Goal: Entertainment & Leisure: Consume media (video, audio)

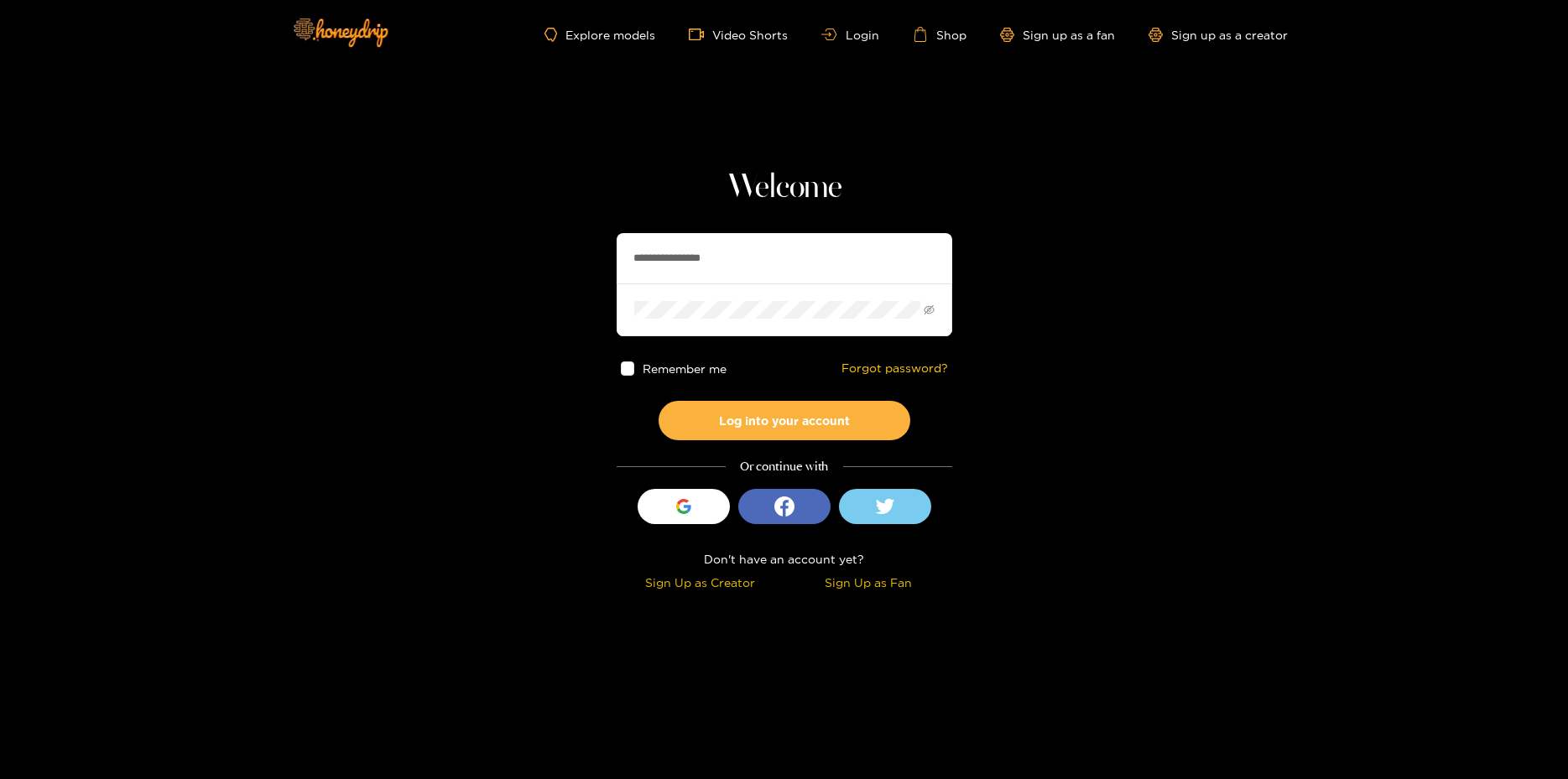
type input "**********"
click at [658, 401] on button "Log into your account" at bounding box center [784, 420] width 252 height 39
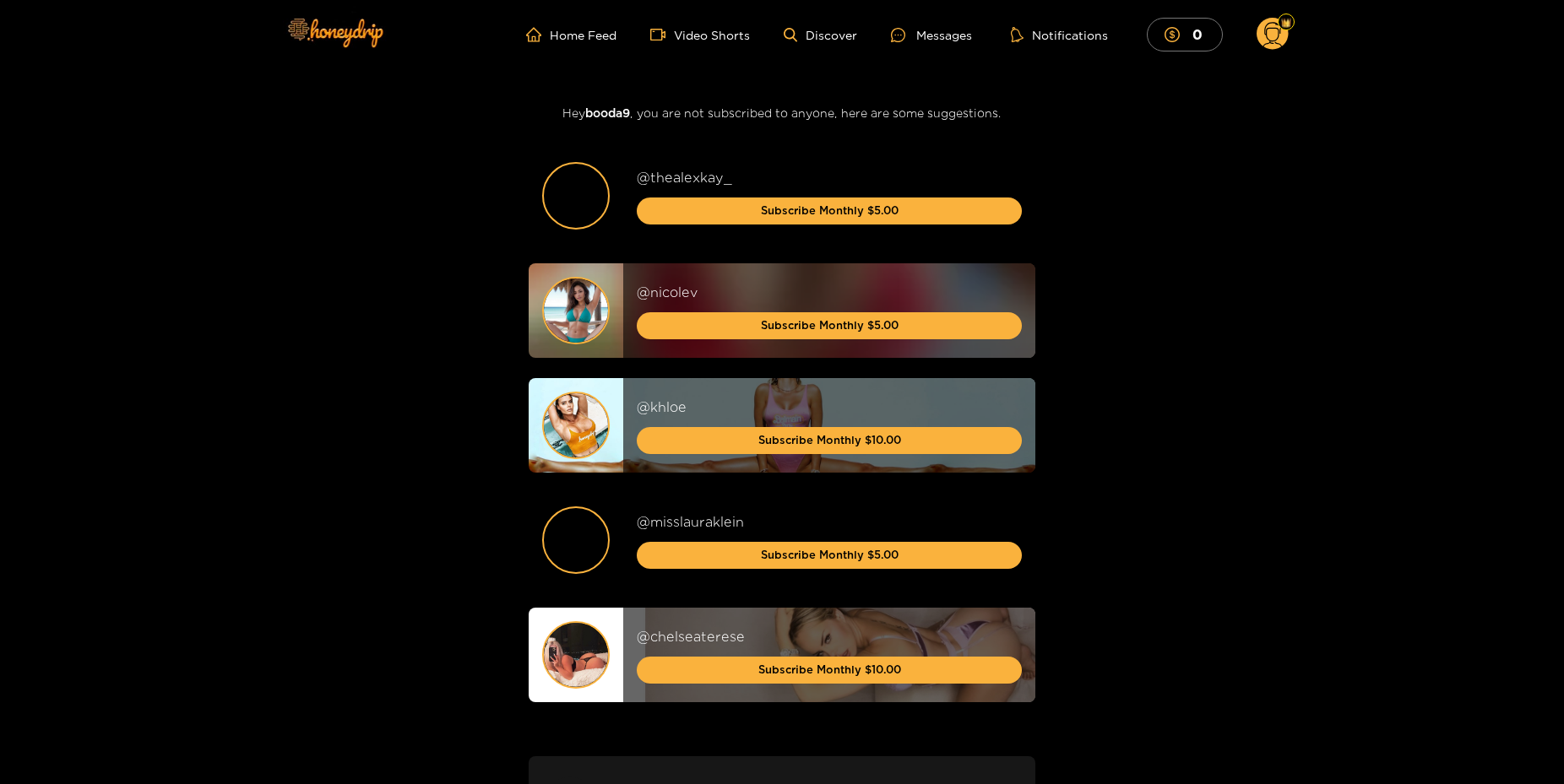
click at [936, 37] on div "Messages" at bounding box center [932, 35] width 81 height 19
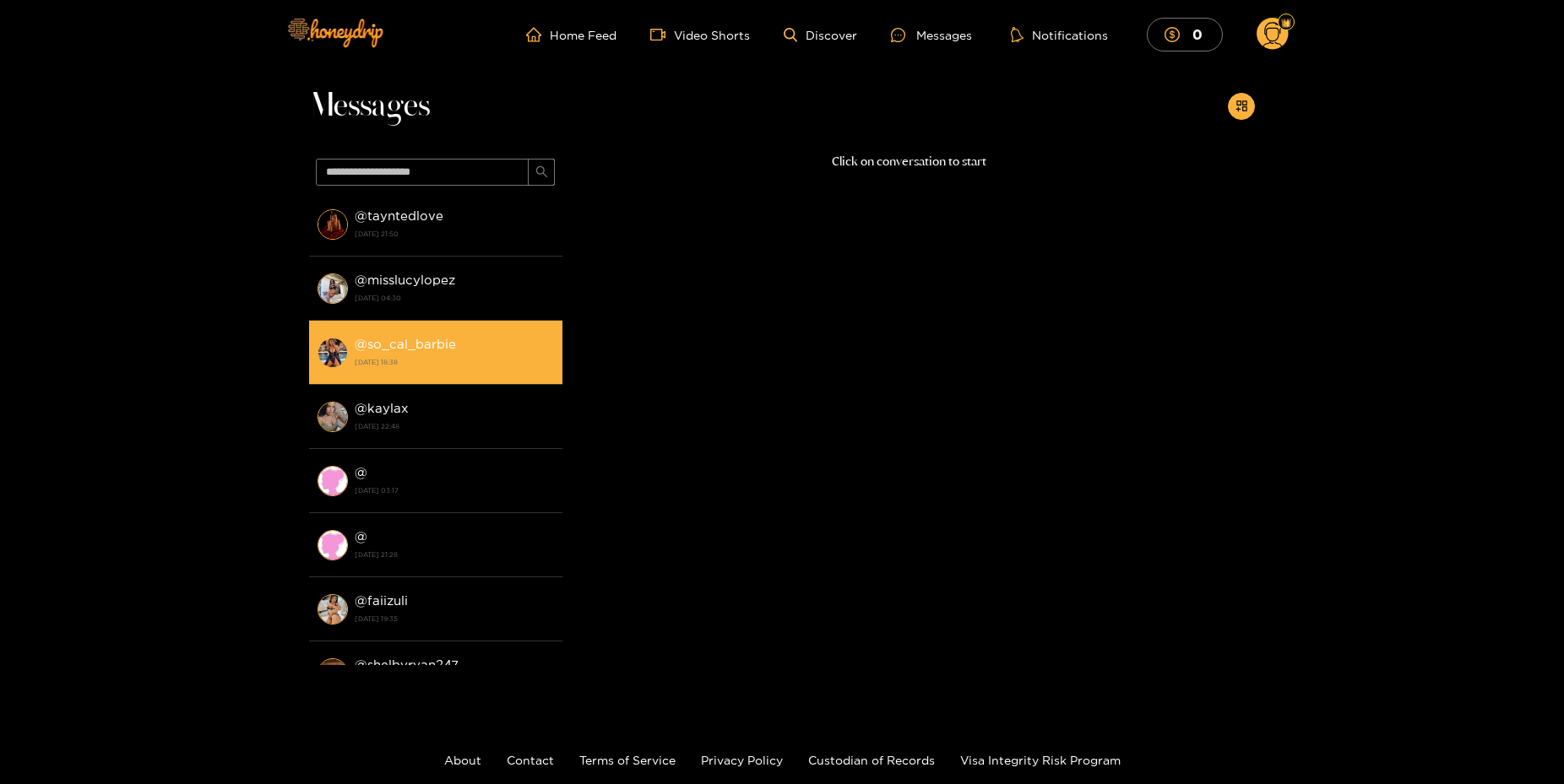
click at [400, 365] on strong "[DATE] 18:38" at bounding box center [454, 363] width 200 height 15
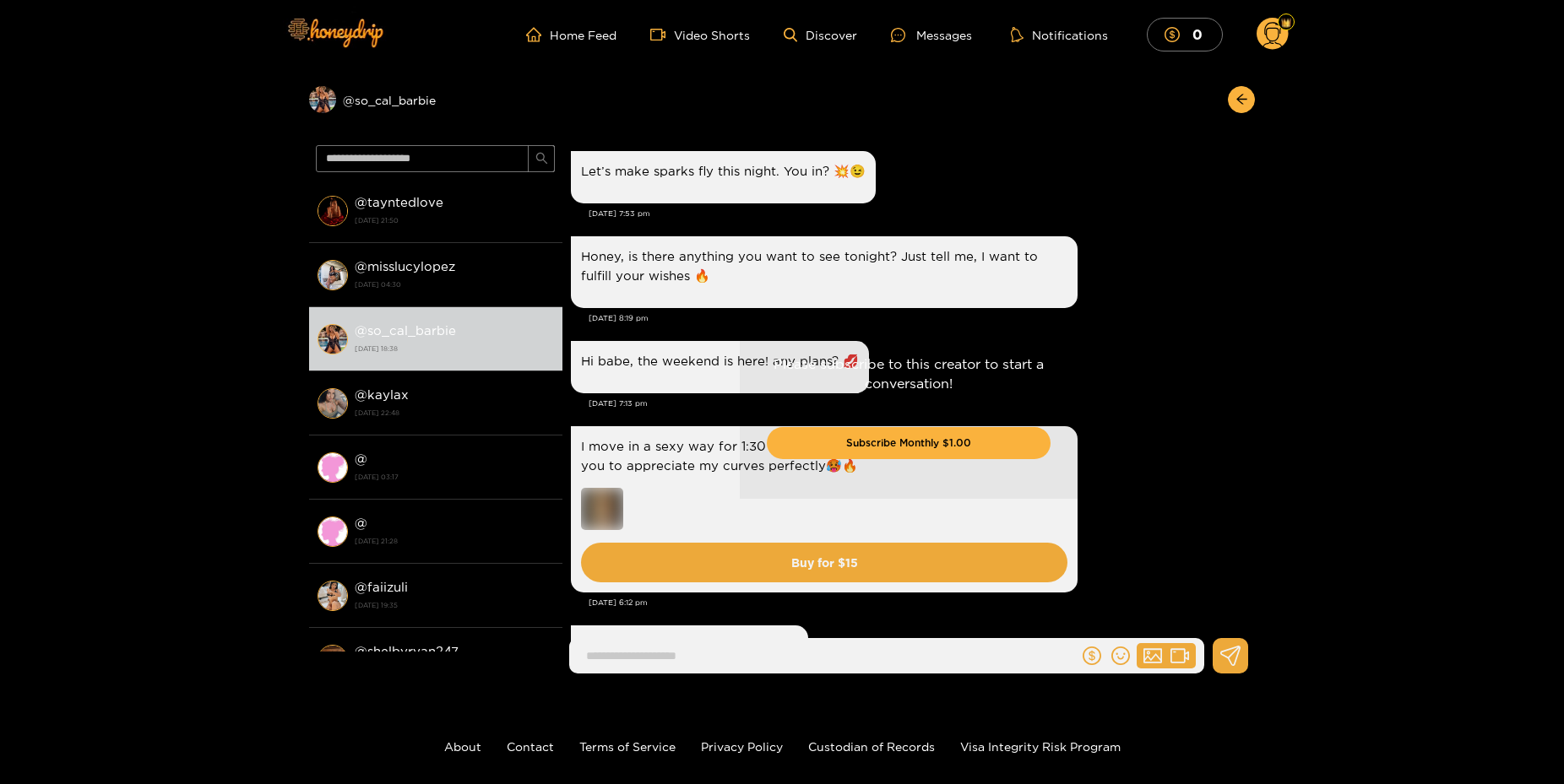
drag, startPoint x: 1142, startPoint y: 518, endPoint x: 1121, endPoint y: 257, distance: 261.8
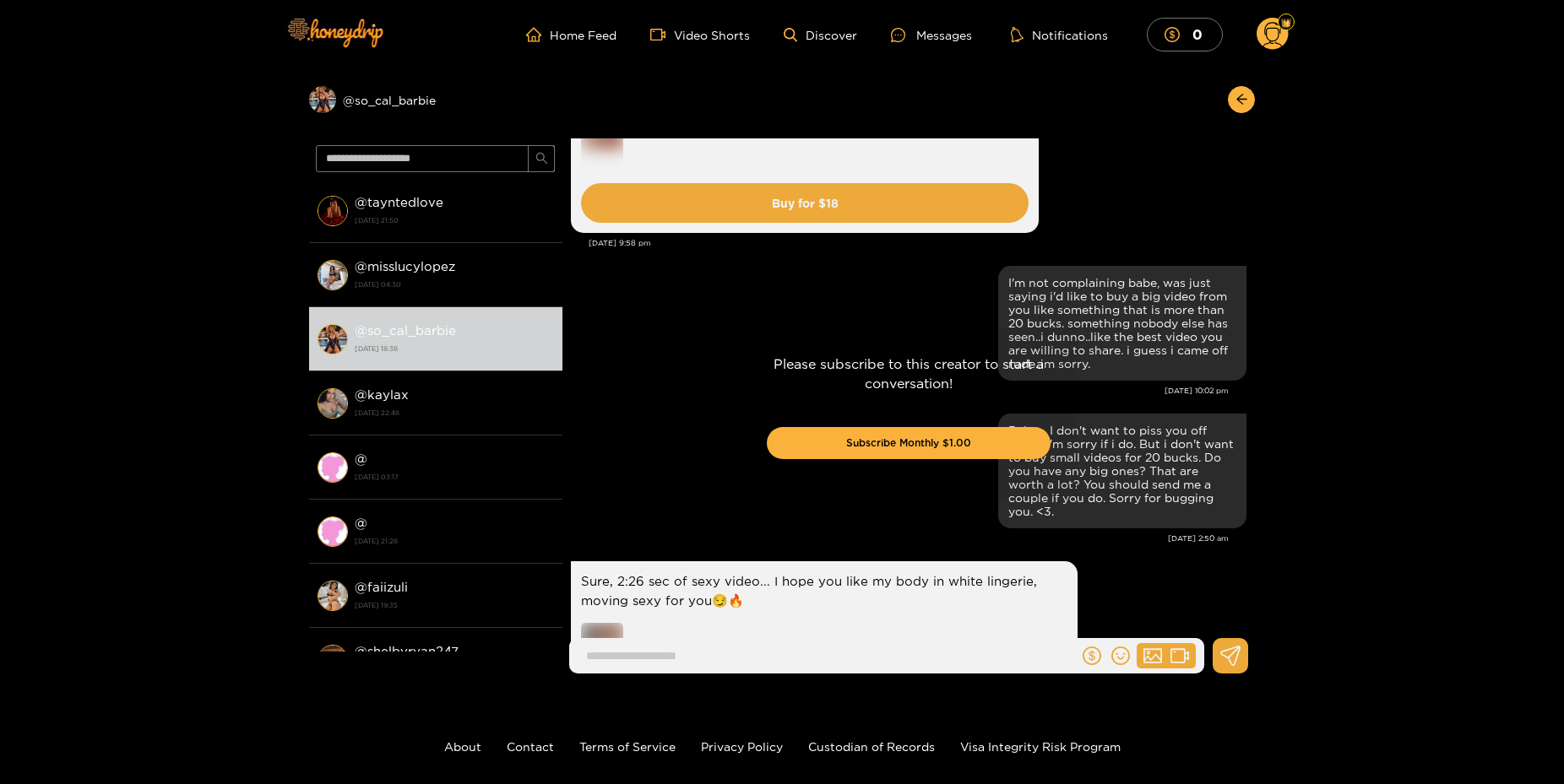
scroll to position [1717, 0]
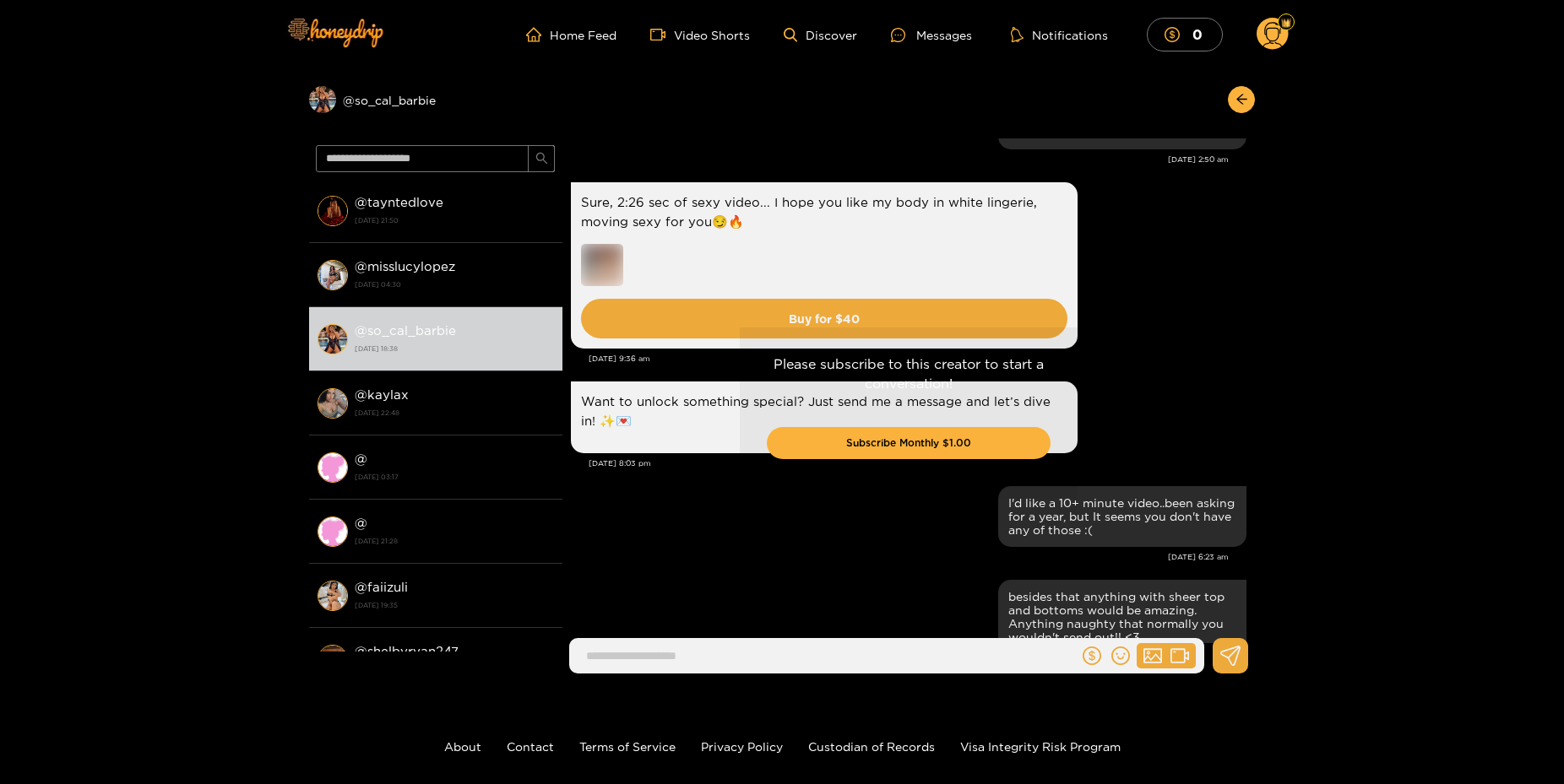
drag, startPoint x: 1163, startPoint y: 365, endPoint x: 1192, endPoint y: 792, distance: 428.0
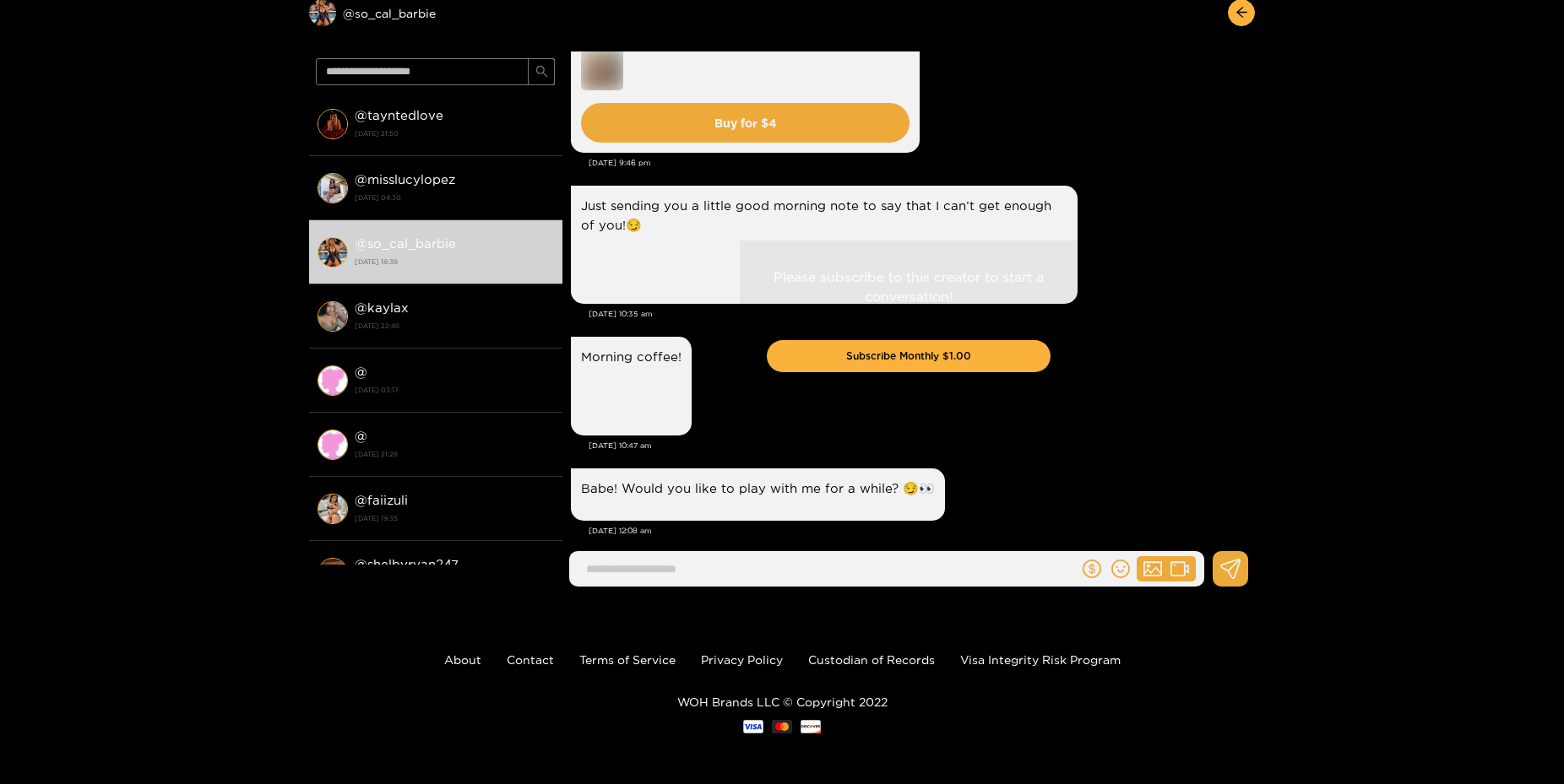
scroll to position [0, 0]
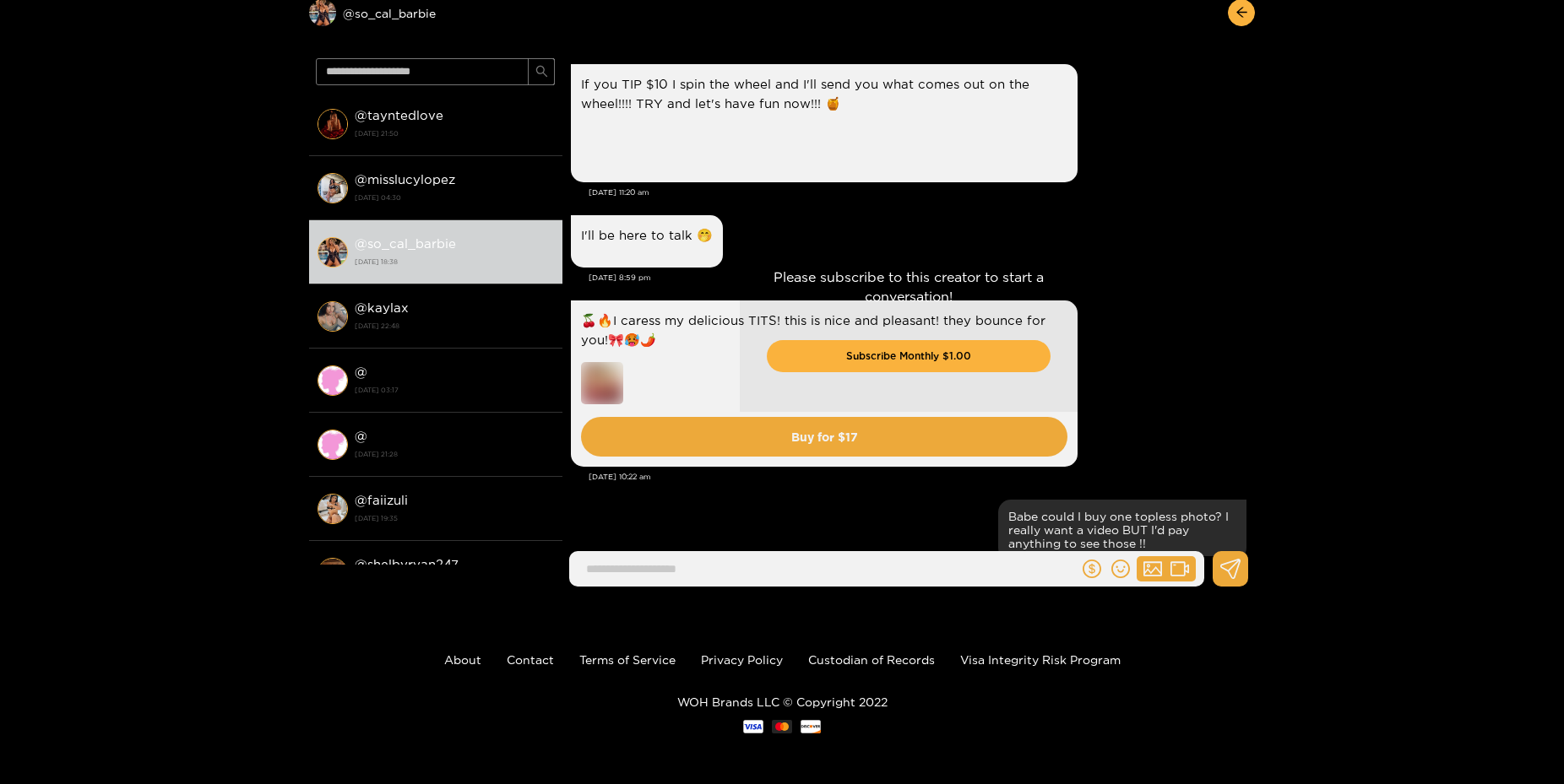
drag, startPoint x: 1157, startPoint y: 511, endPoint x: 1201, endPoint y: 20, distance: 493.0
click at [750, 242] on div "Please subscribe to this creator to start a conversation! Subscribe Monthly $1.…" at bounding box center [909, 325] width 693 height 549
click at [1431, 200] on div "Preview @ so_cal_barbie @ tayntedlove [DATE] 21:50 @ misslucylopez [DATE] 04:30…" at bounding box center [782, 291] width 1564 height 618
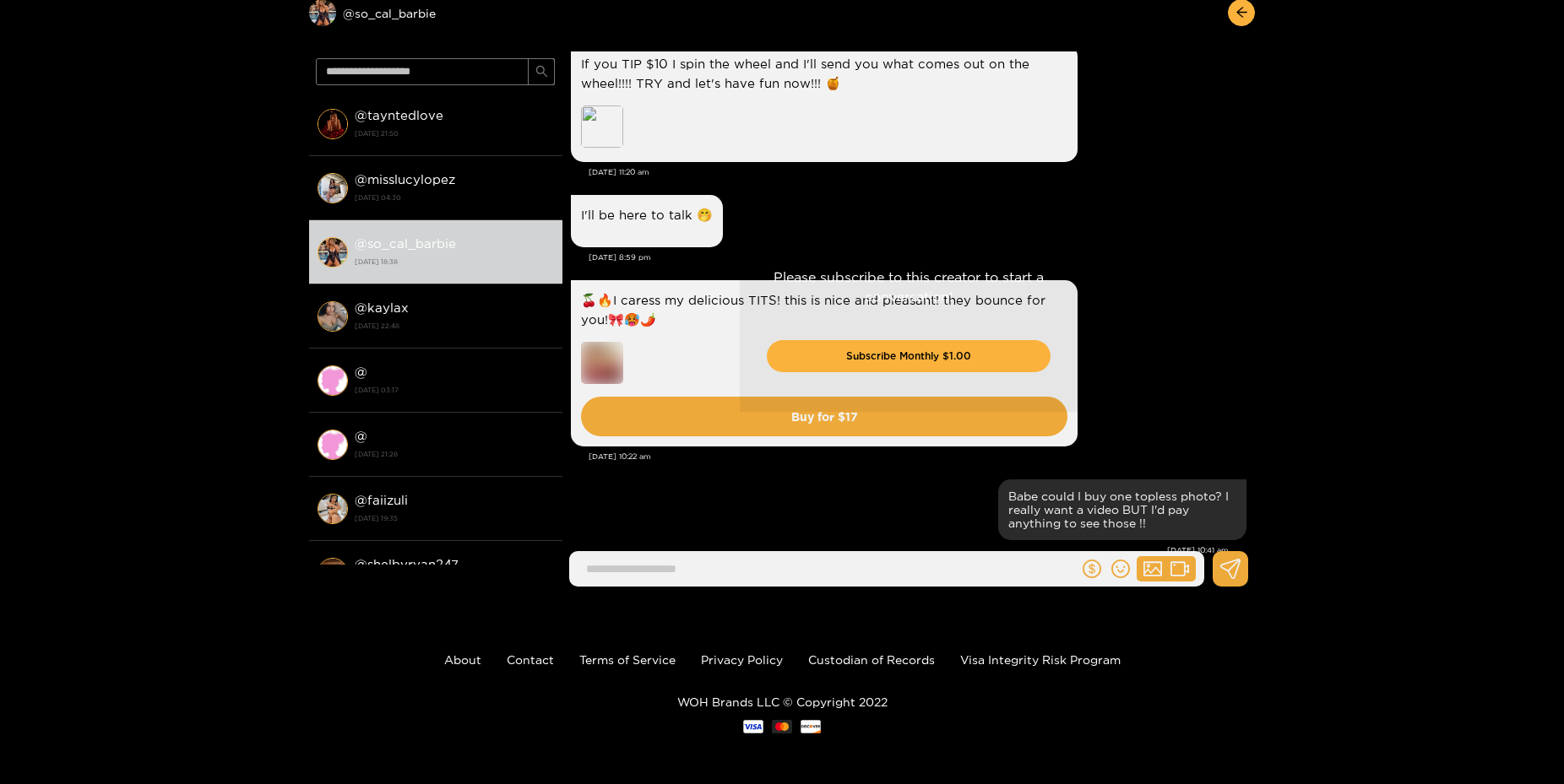
drag, startPoint x: 1133, startPoint y: 322, endPoint x: 1141, endPoint y: 320, distance: 8.2
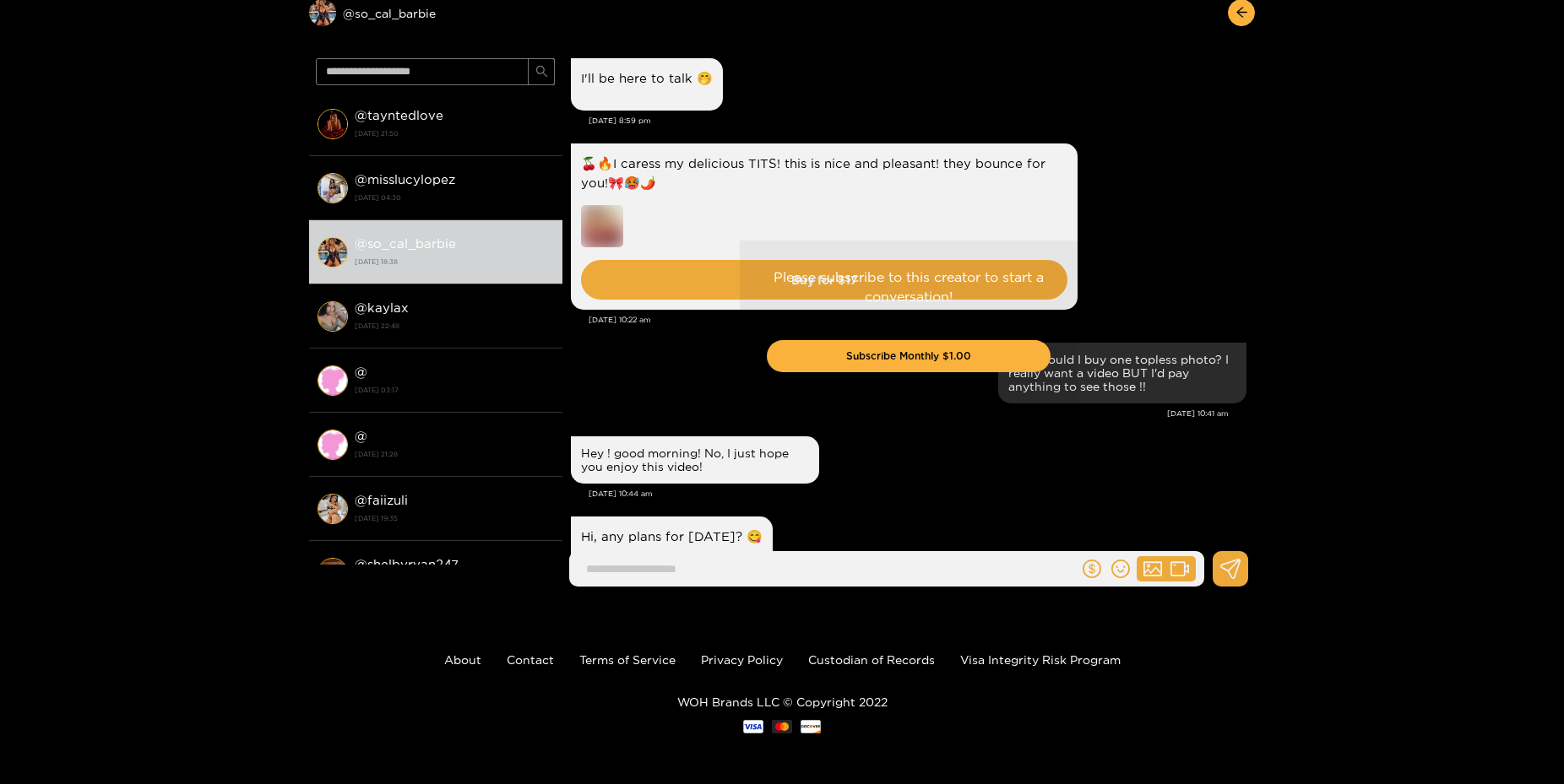
scroll to position [0, 0]
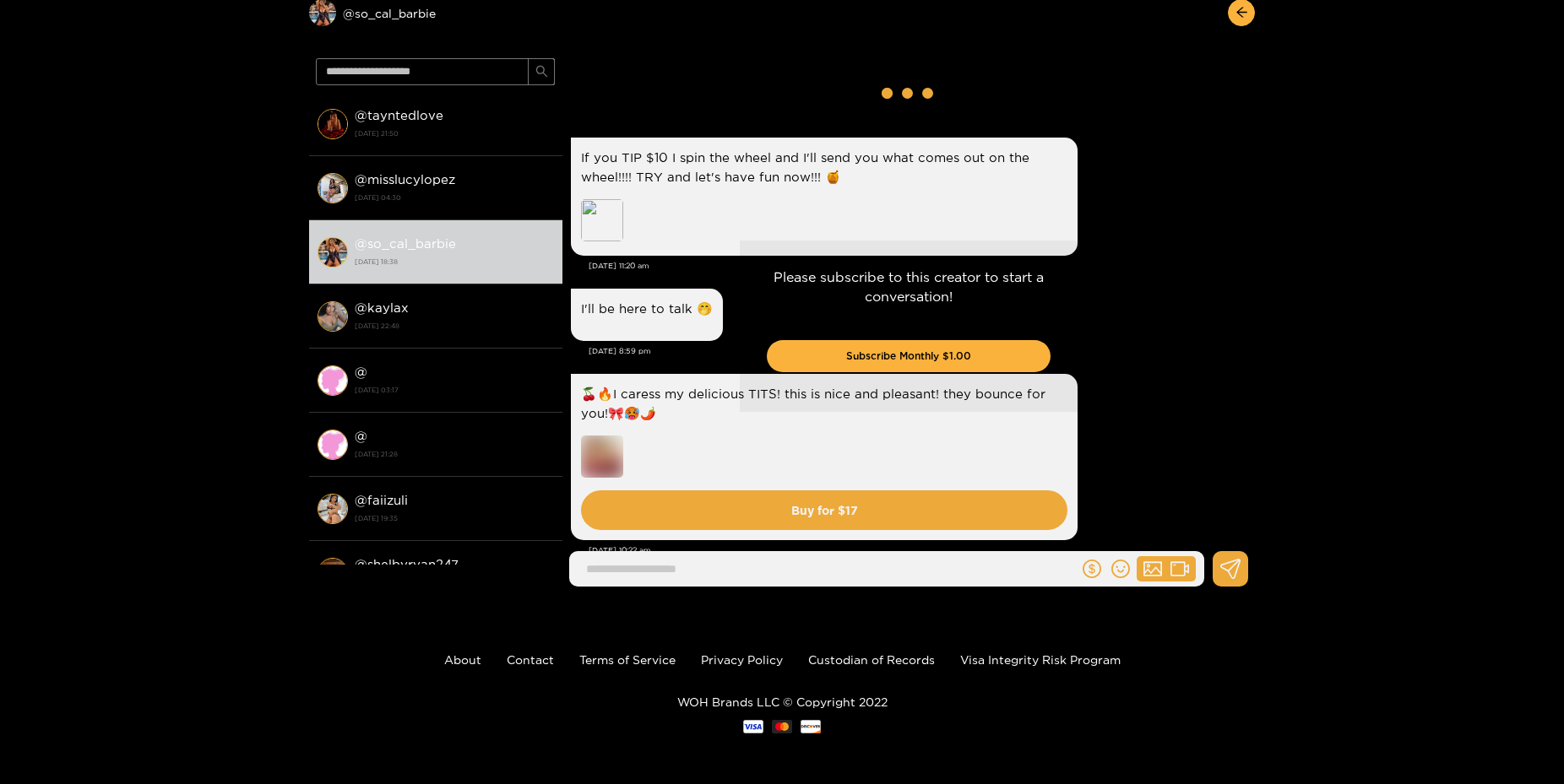
drag, startPoint x: 1129, startPoint y: 286, endPoint x: 1111, endPoint y: -48, distance: 334.5
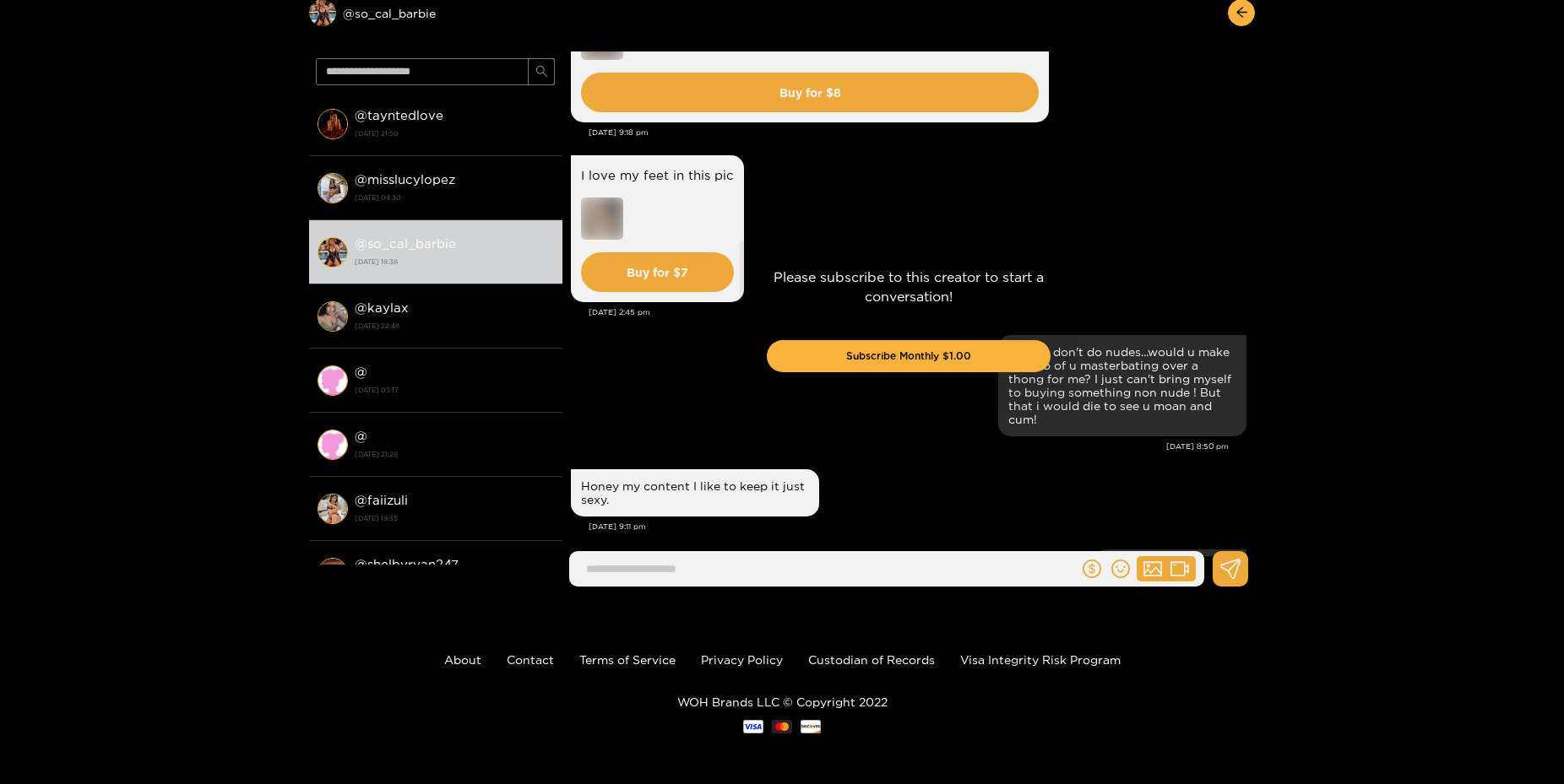
scroll to position [216, 0]
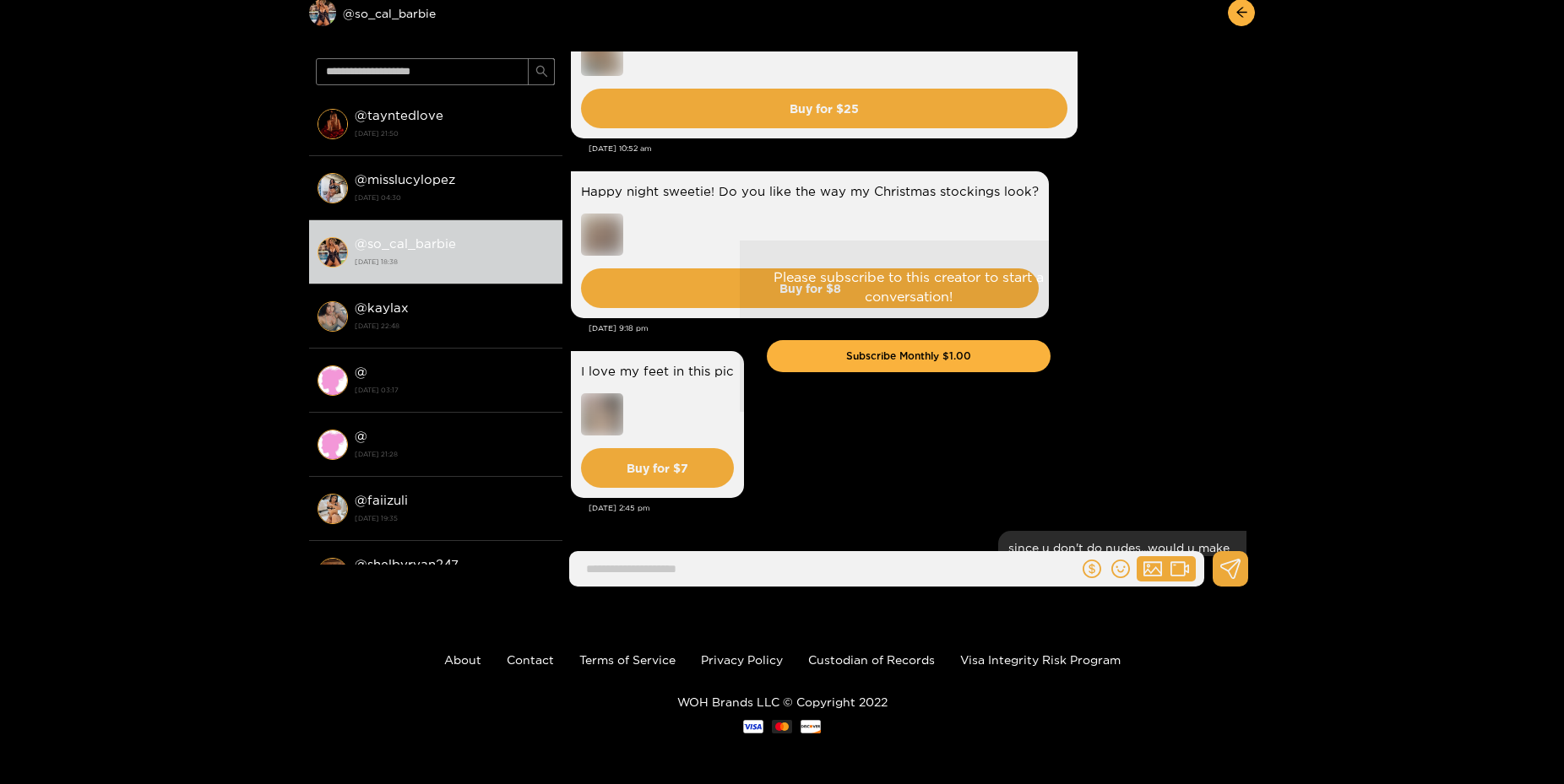
drag, startPoint x: 1142, startPoint y: 120, endPoint x: 1168, endPoint y: -56, distance: 177.9
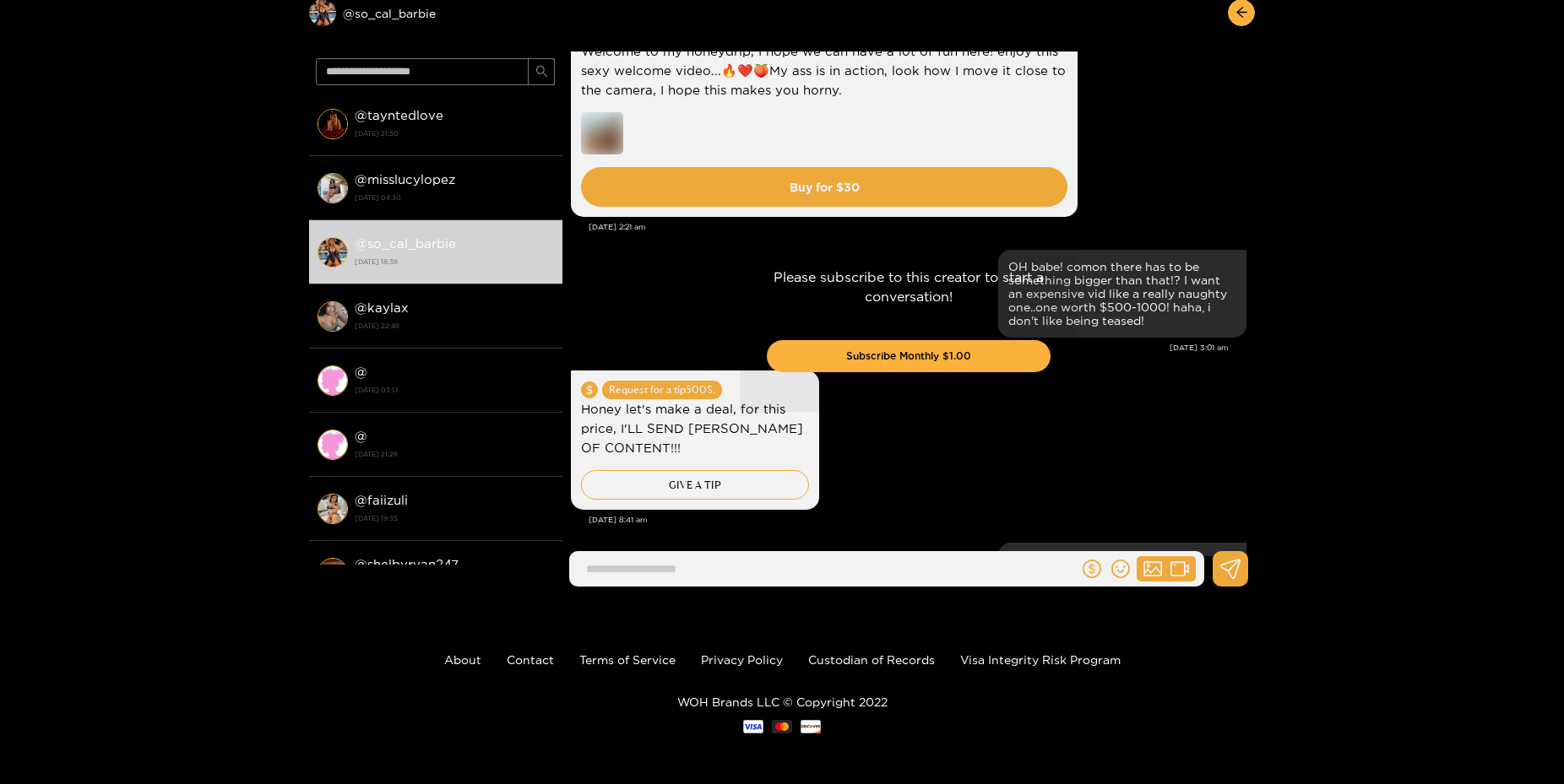
scroll to position [0, 0]
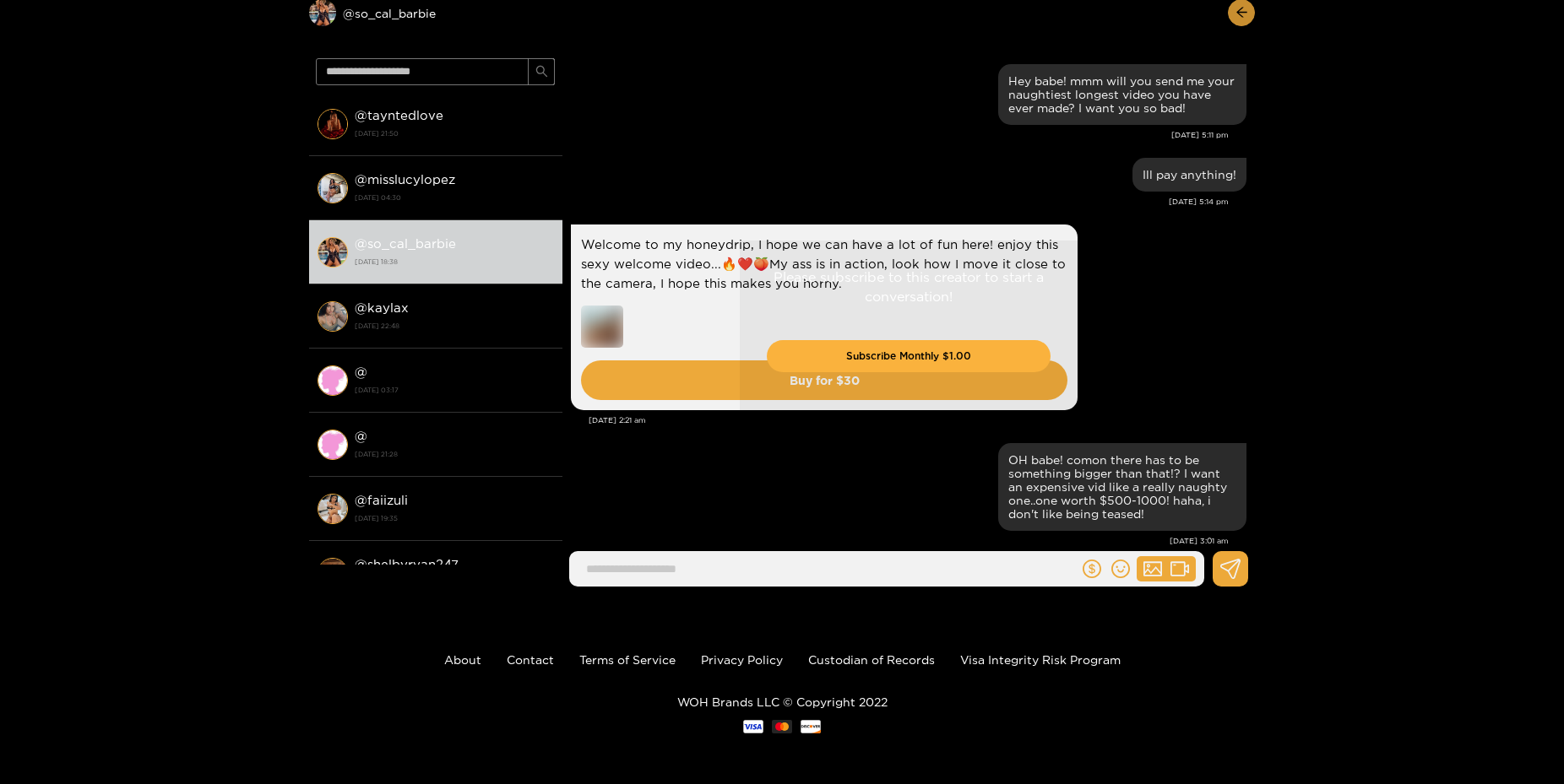
drag, startPoint x: 1098, startPoint y: 252, endPoint x: 1239, endPoint y: 0, distance: 288.8
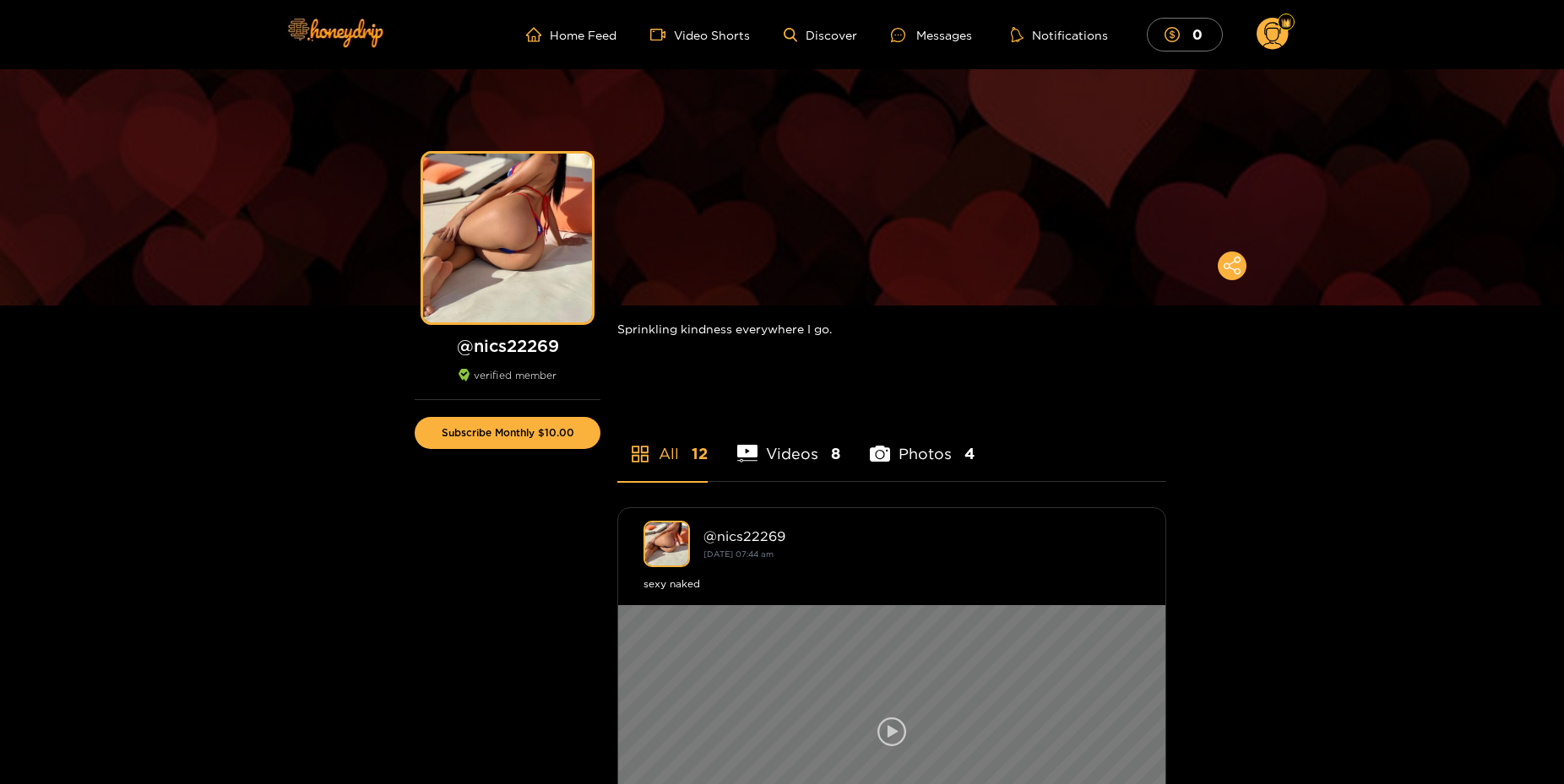
scroll to position [258, 0]
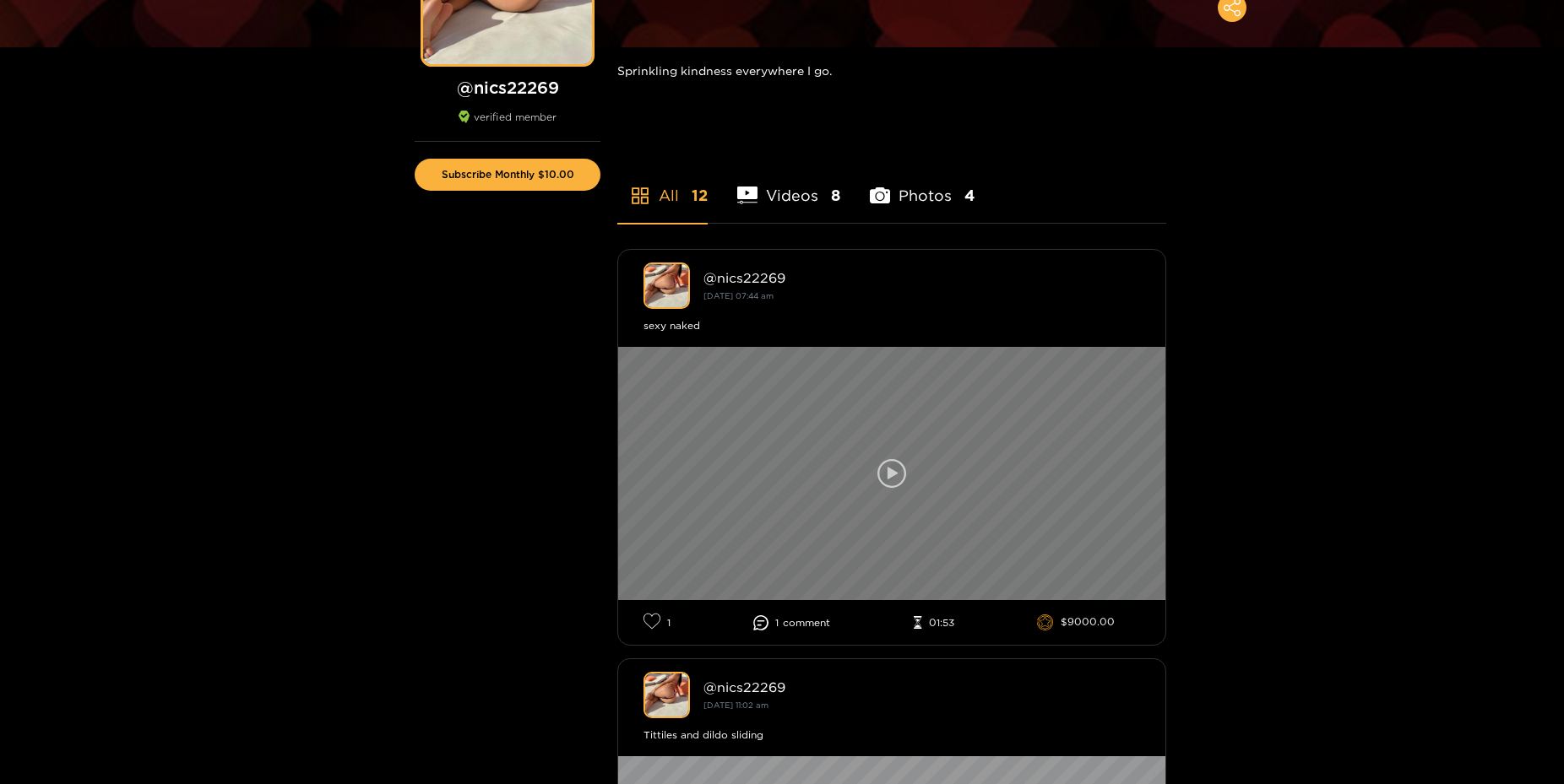
click at [1046, 465] on div at bounding box center [892, 473] width 547 height 254
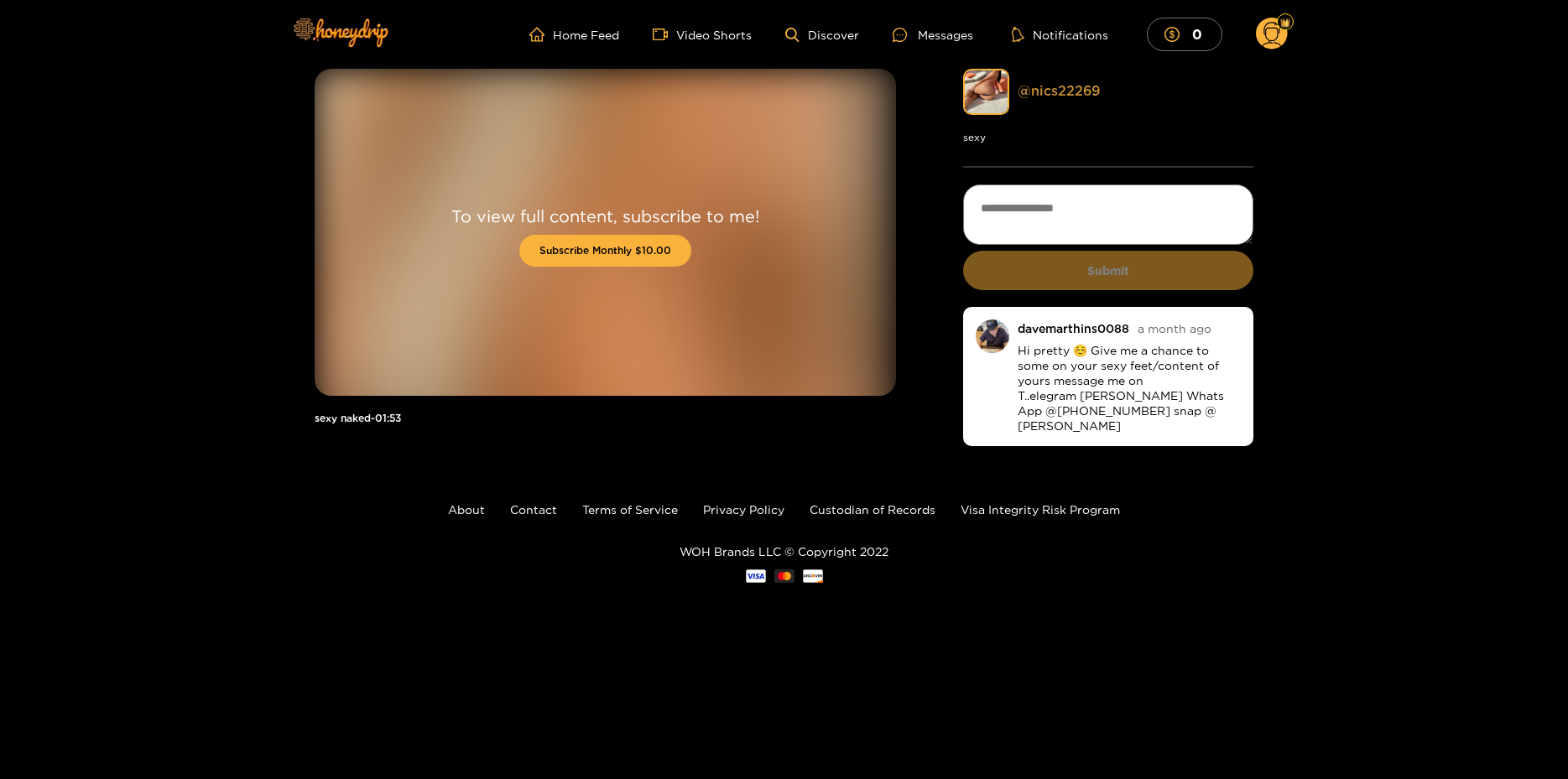
click at [1067, 94] on link "@ nics22269" at bounding box center [1059, 91] width 82 height 15
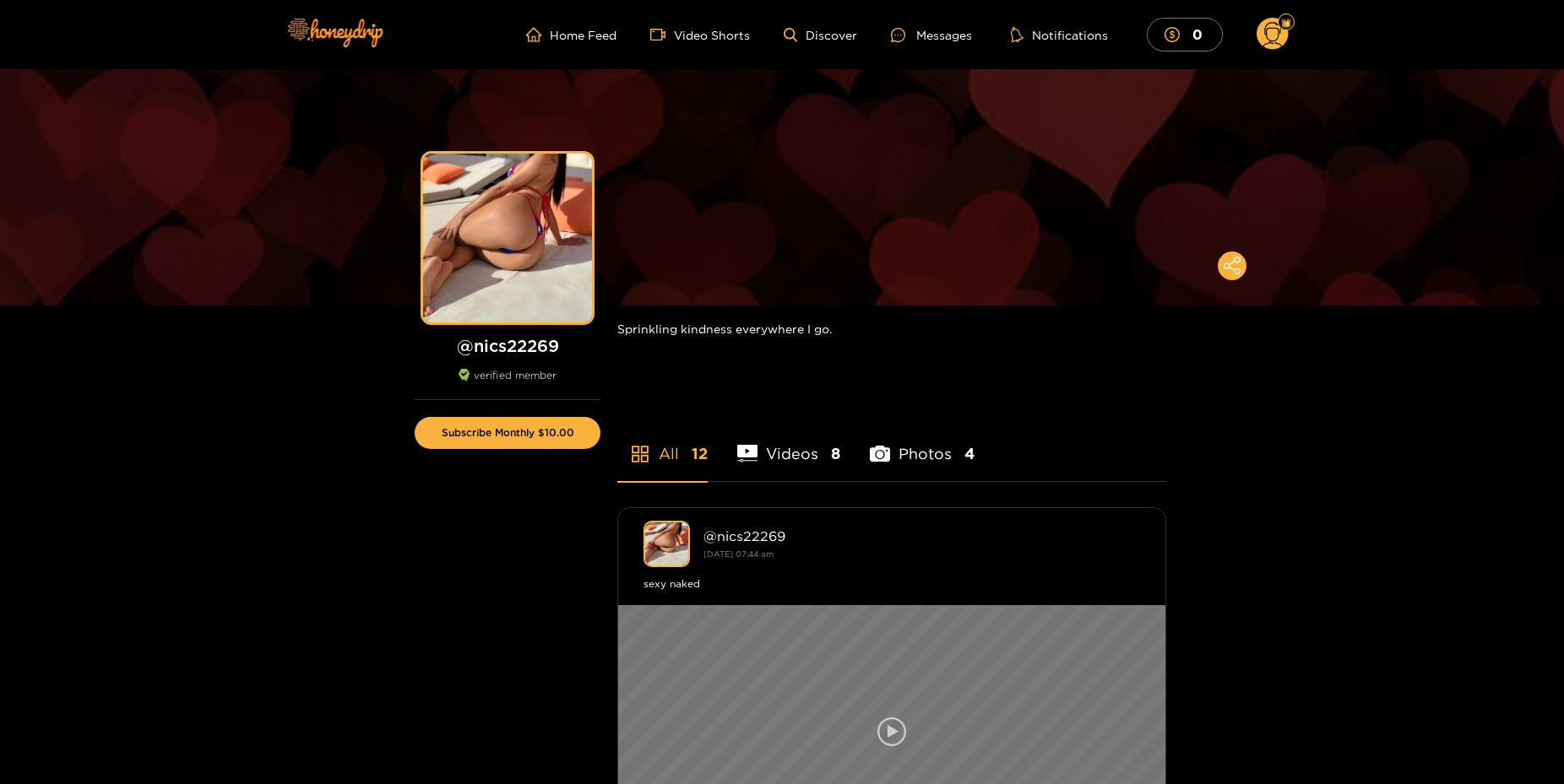
click at [837, 661] on div at bounding box center [892, 732] width 547 height 254
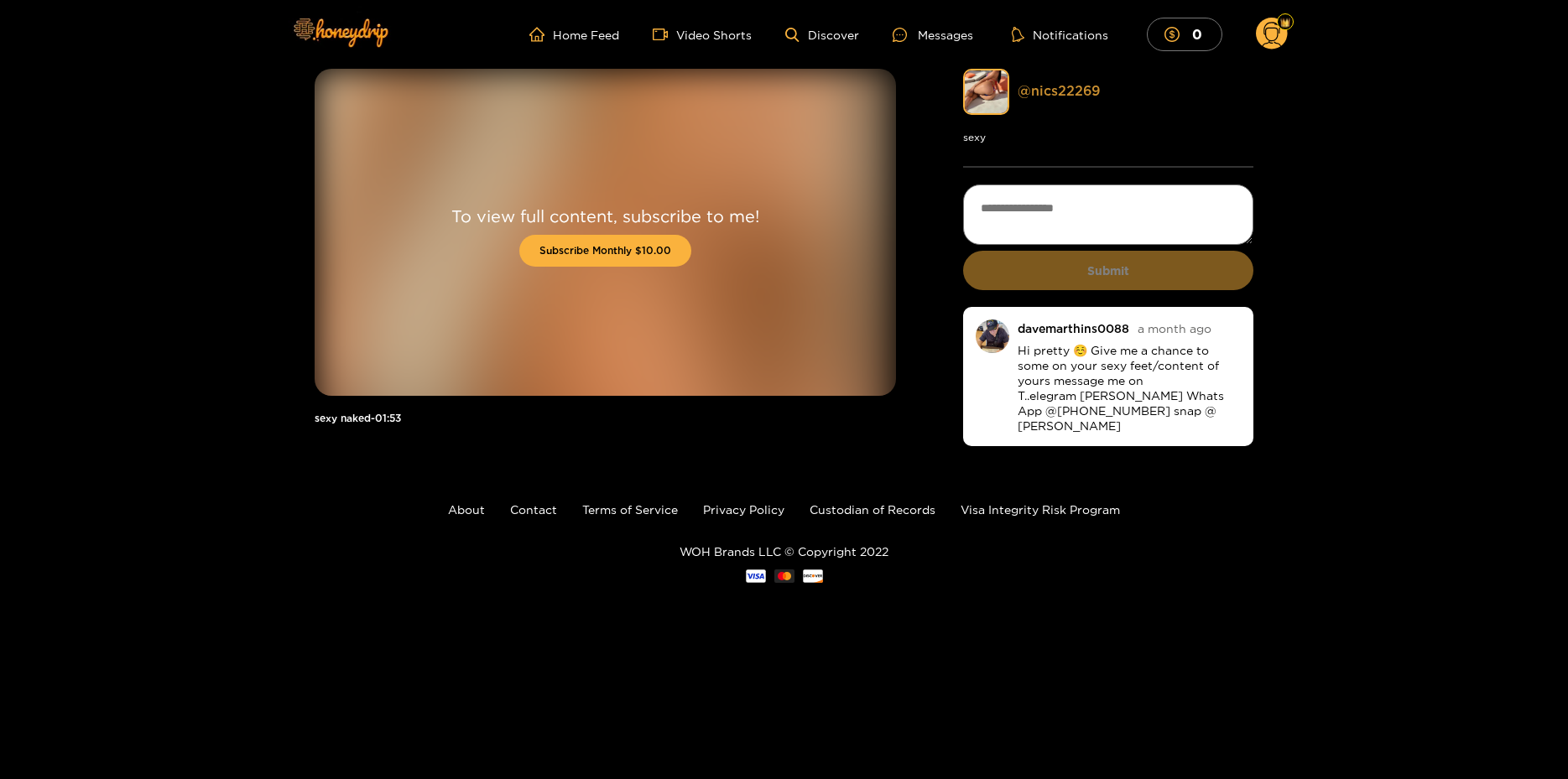
click at [1077, 94] on link "@ nics22269" at bounding box center [1059, 91] width 82 height 15
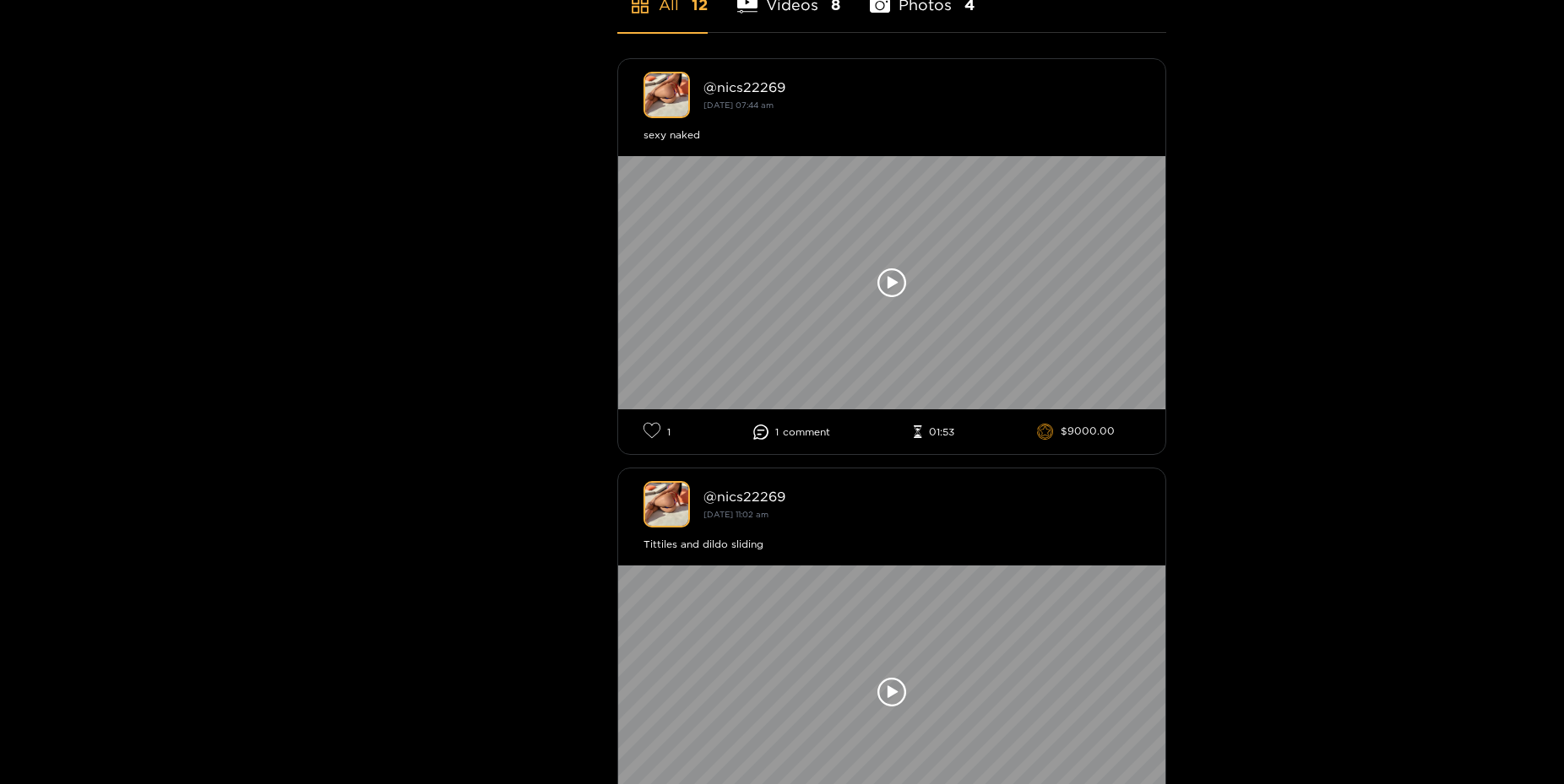
scroll to position [18, 0]
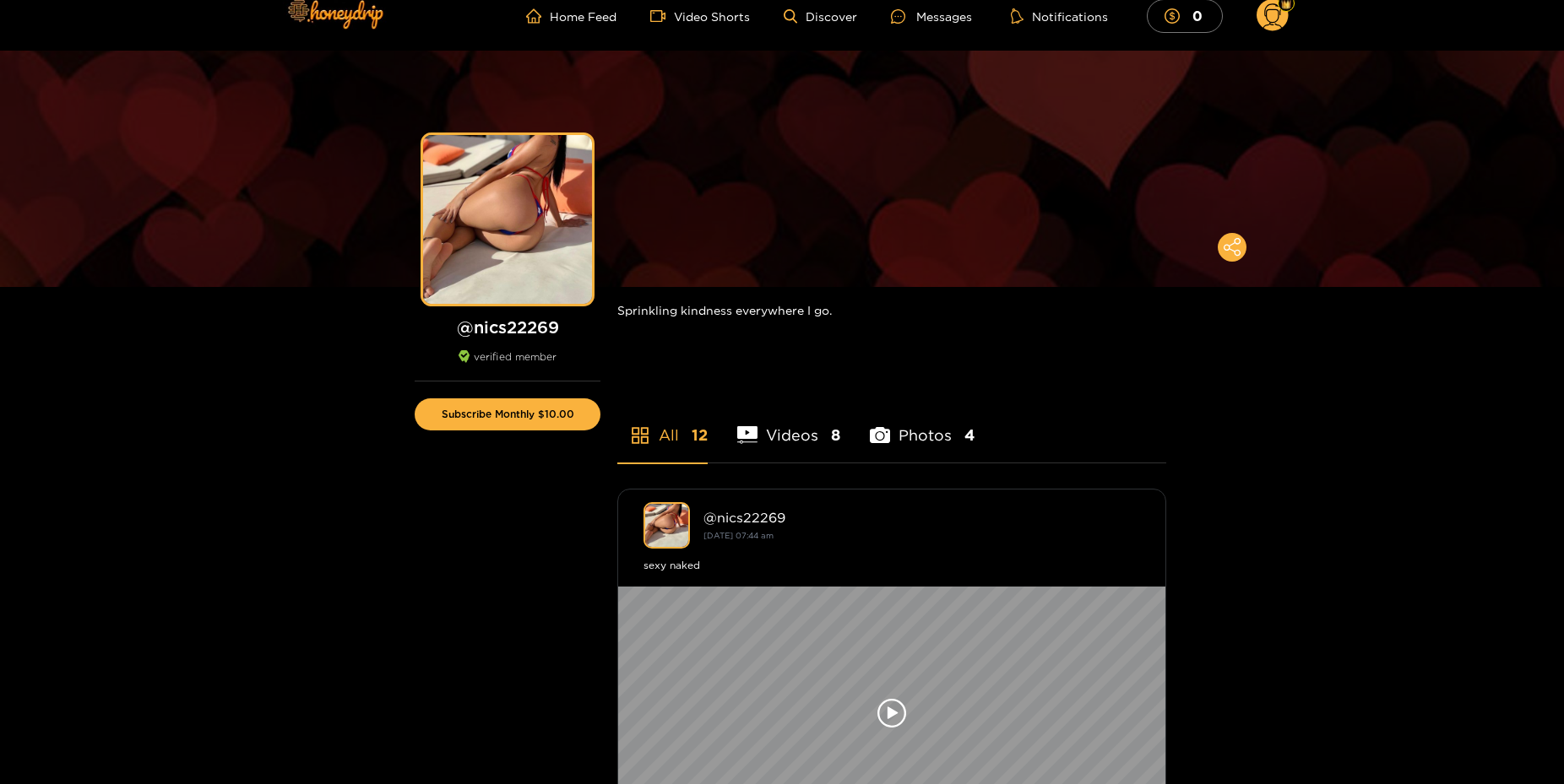
click at [898, 444] on li "Photos 4" at bounding box center [922, 424] width 105 height 76
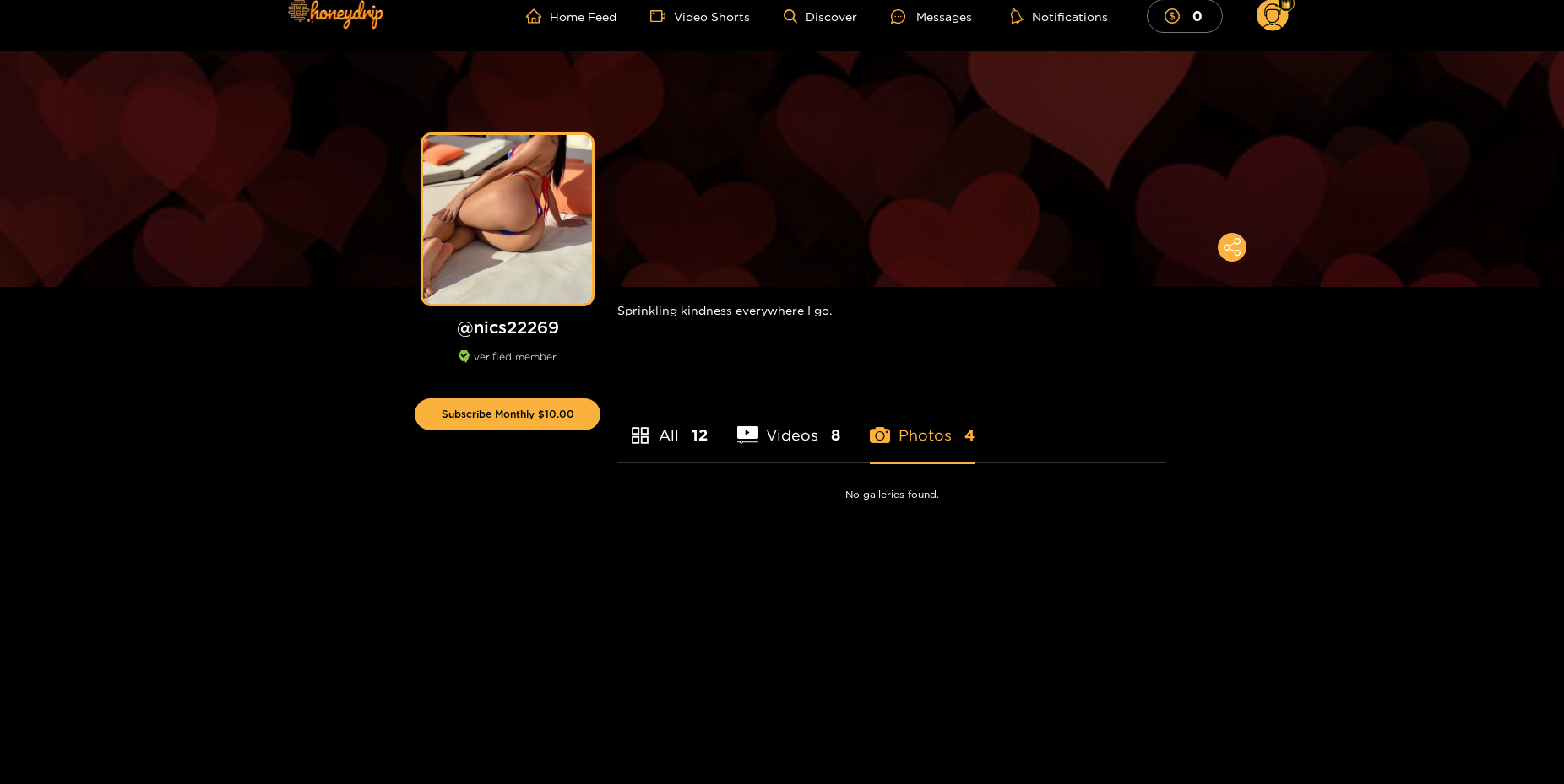
scroll to position [254, 0]
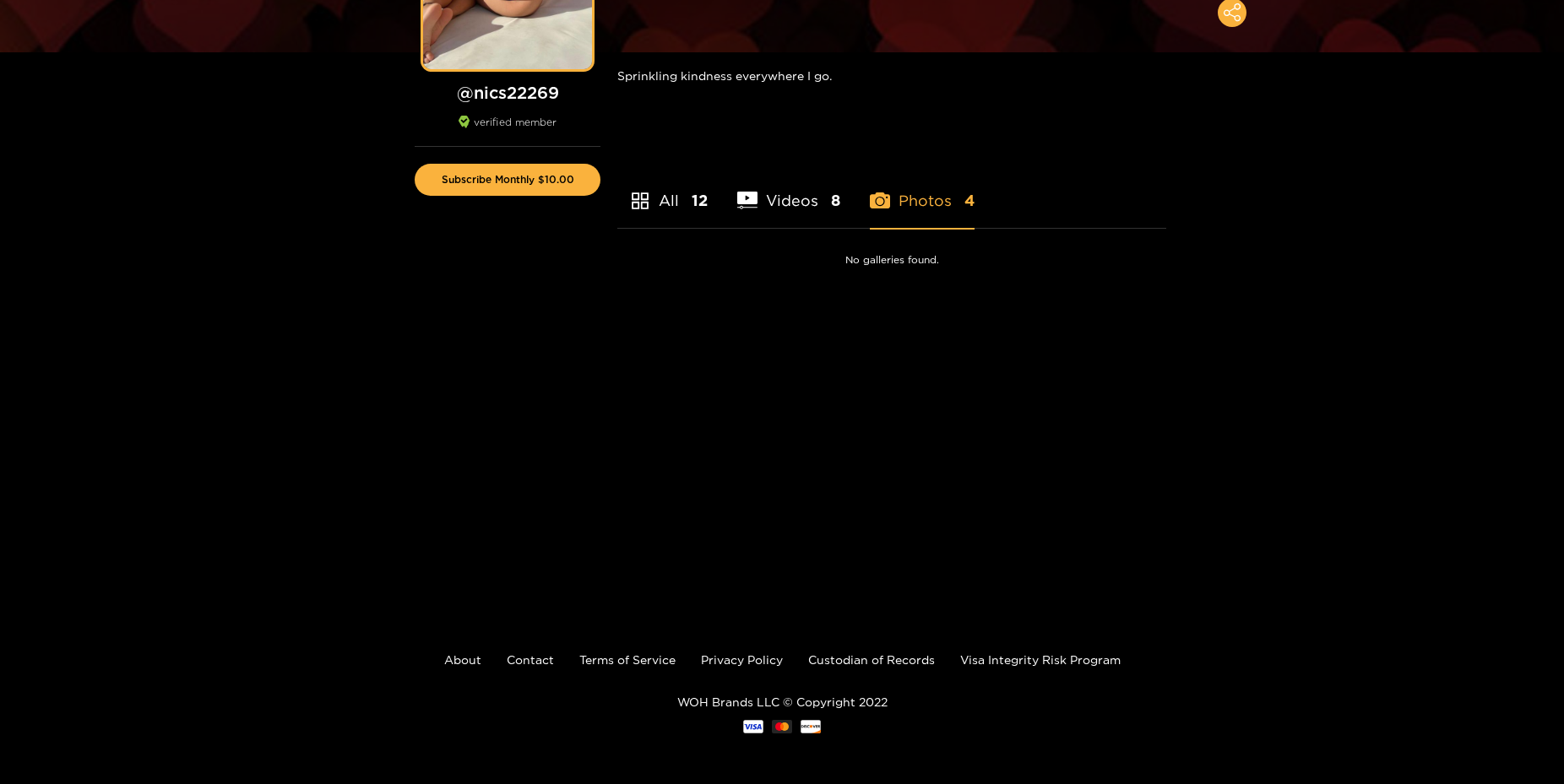
click at [914, 191] on li "Photos 4" at bounding box center [922, 190] width 105 height 76
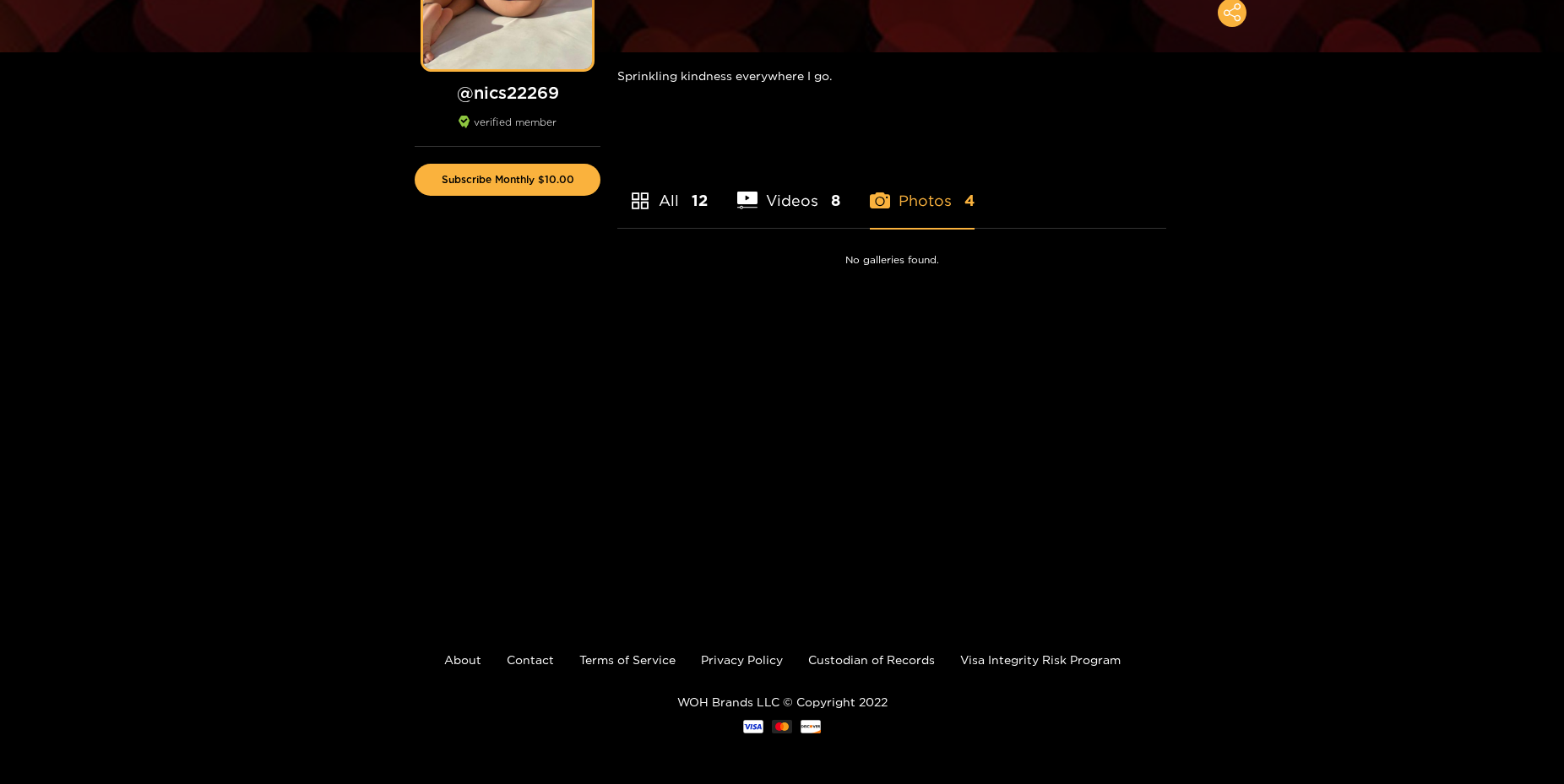
click at [981, 204] on ul "All 12 Videos 8 Photos 4" at bounding box center [892, 181] width 549 height 94
click at [958, 200] on li "Photos 4" at bounding box center [922, 190] width 105 height 76
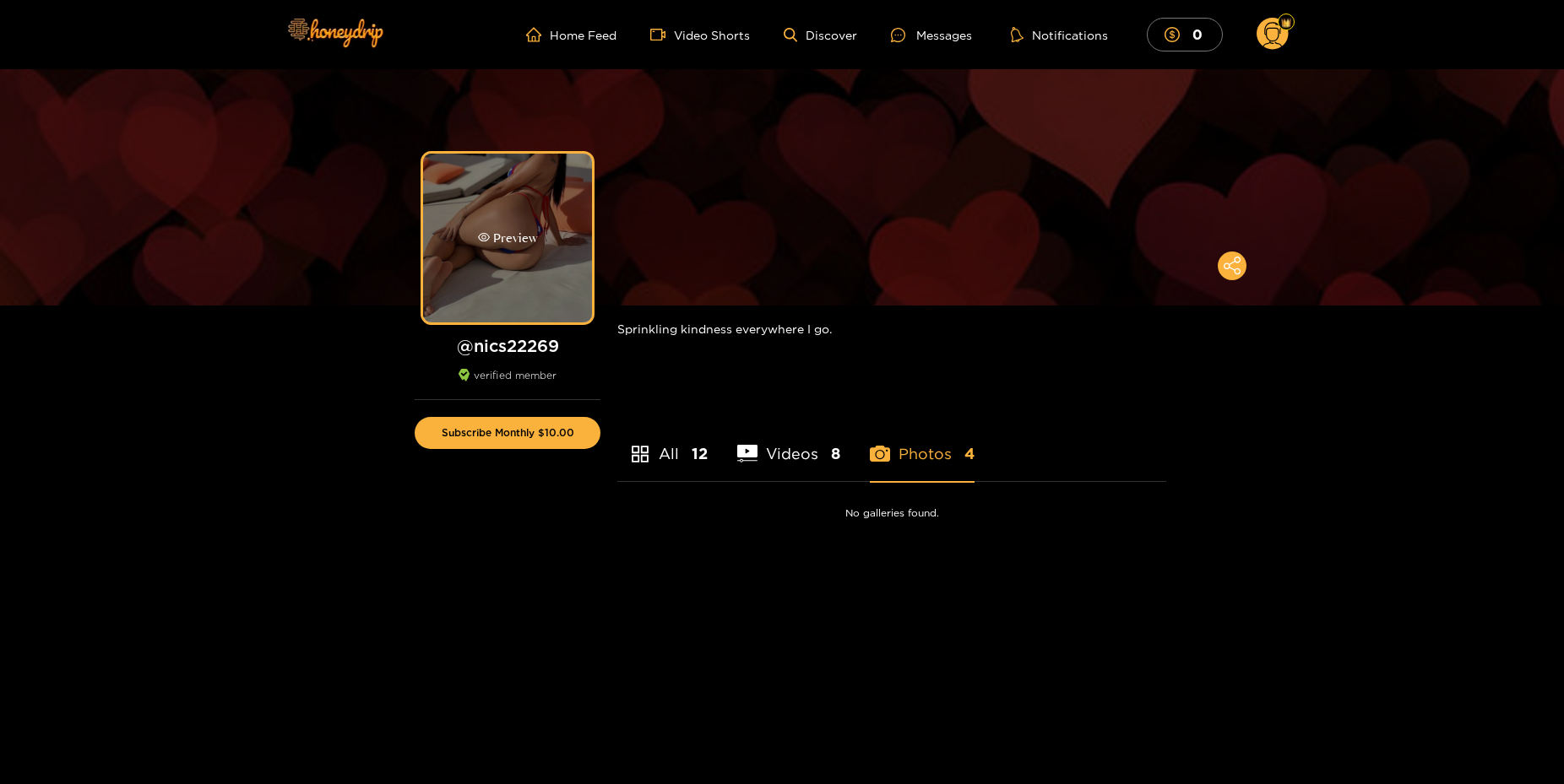
click at [582, 229] on div "Preview" at bounding box center [508, 237] width 169 height 169
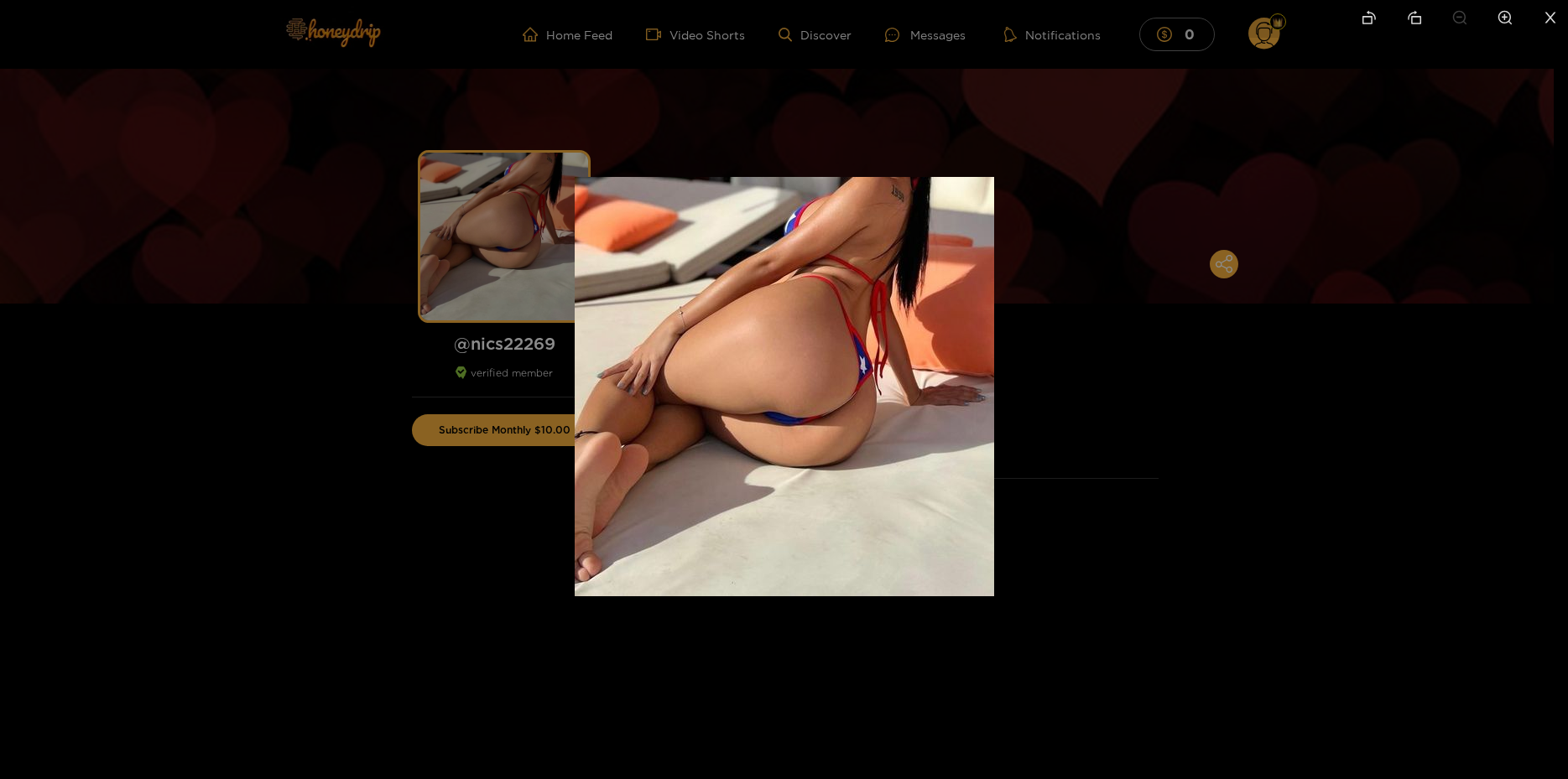
click at [1227, 486] on div at bounding box center [784, 389] width 1568 height 779
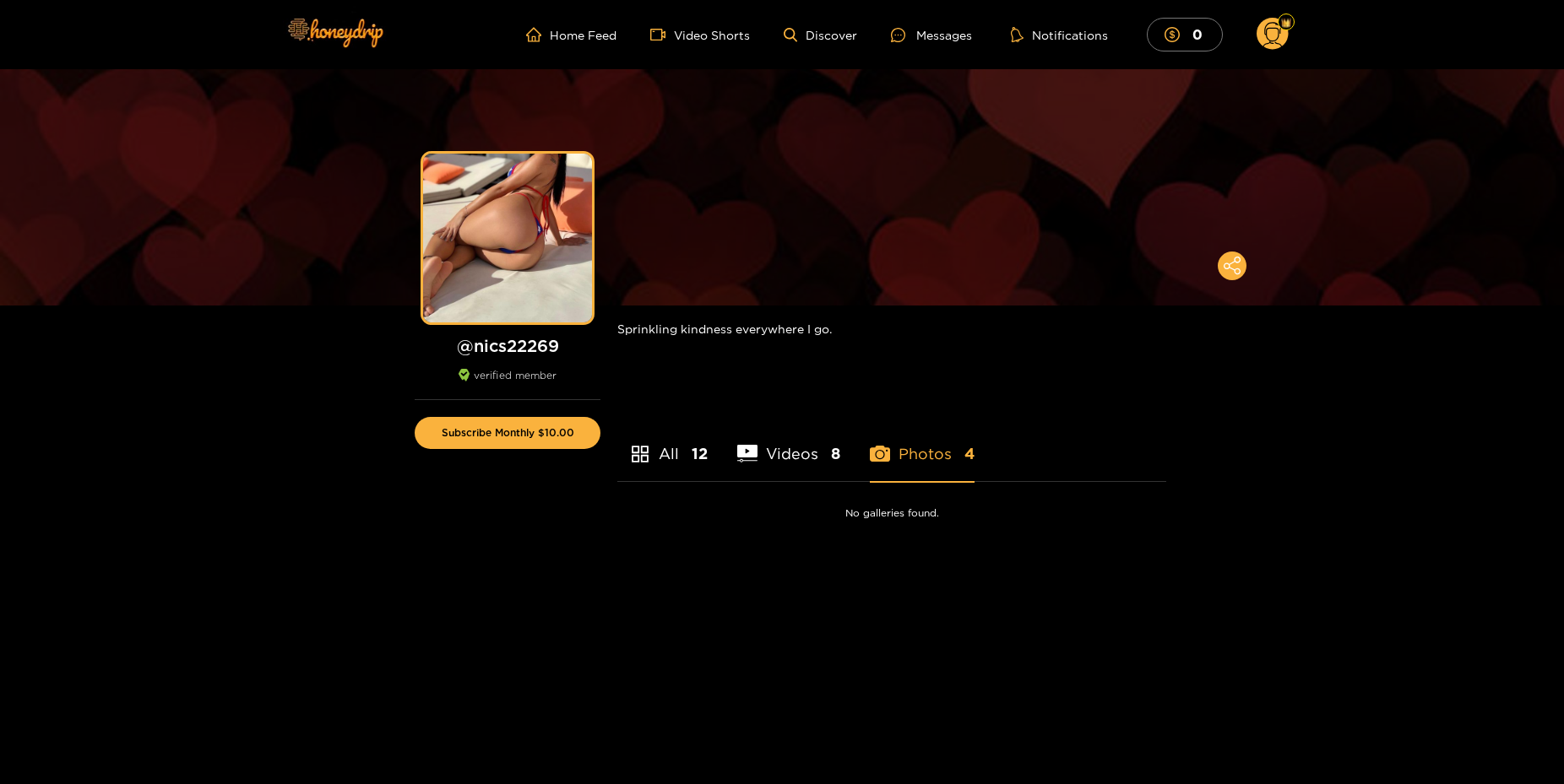
click at [745, 456] on icon at bounding box center [747, 453] width 20 height 17
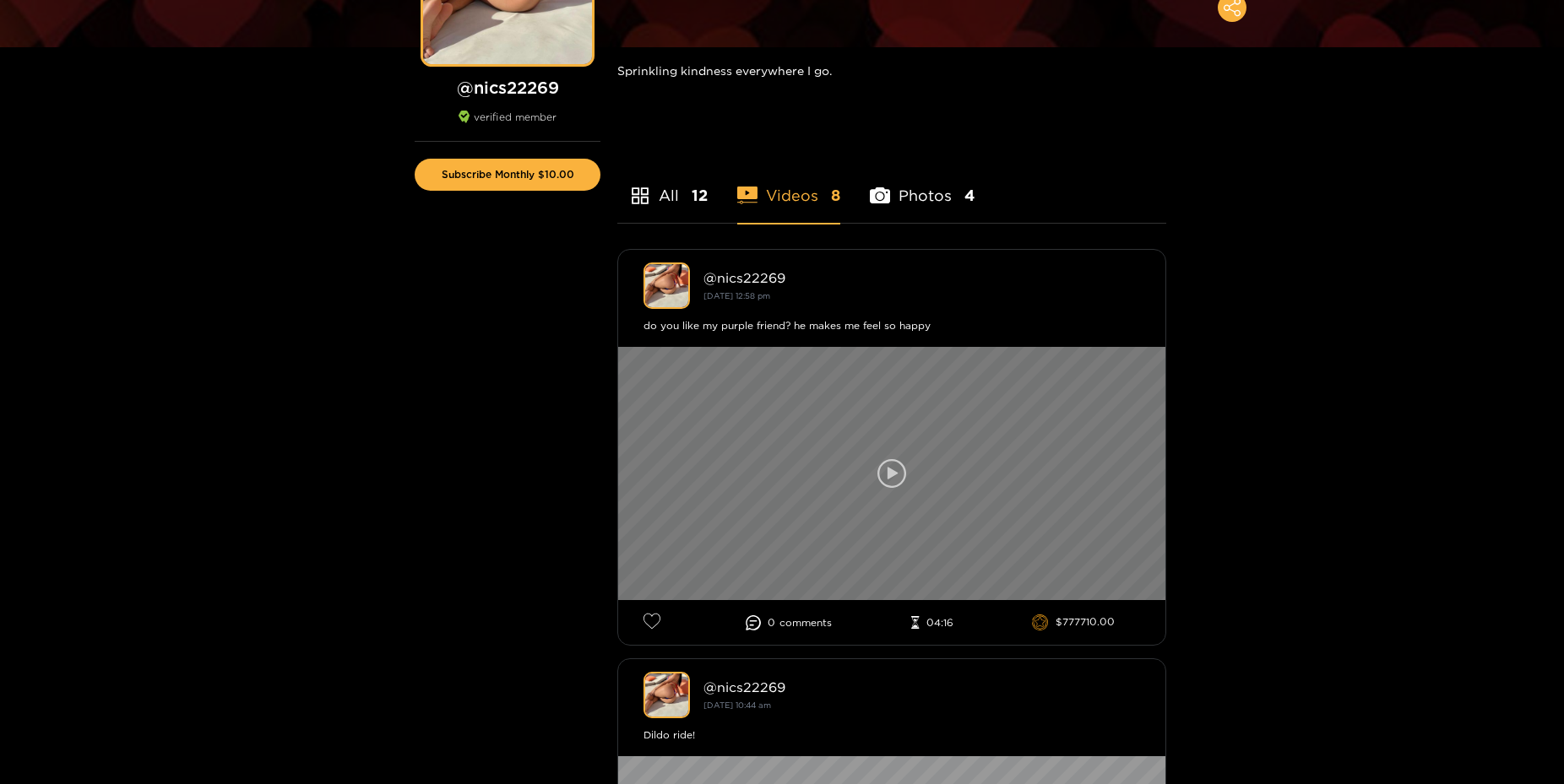
scroll to position [689, 0]
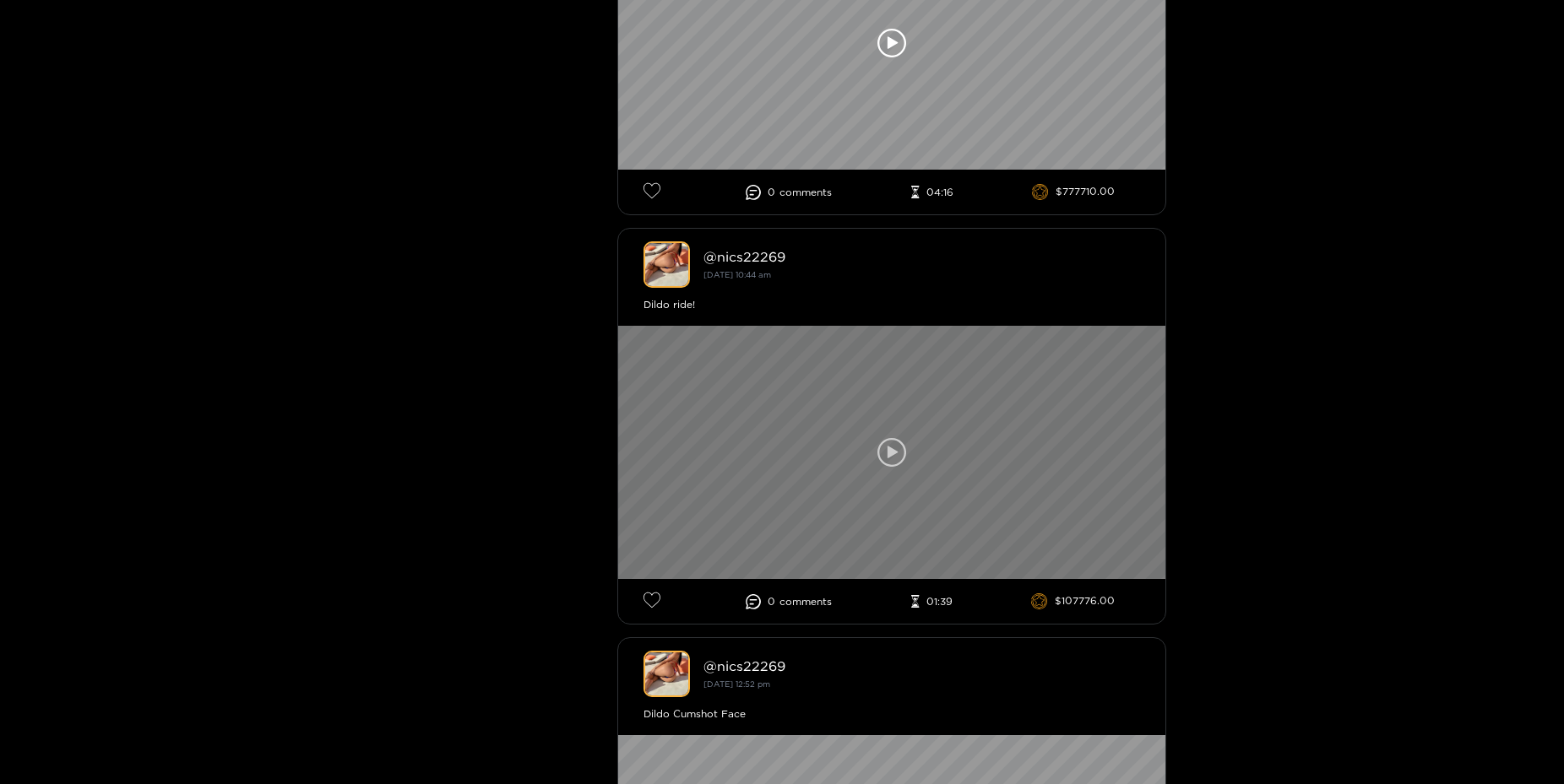
click at [898, 454] on icon at bounding box center [892, 452] width 29 height 29
